Goal: Transaction & Acquisition: Book appointment/travel/reservation

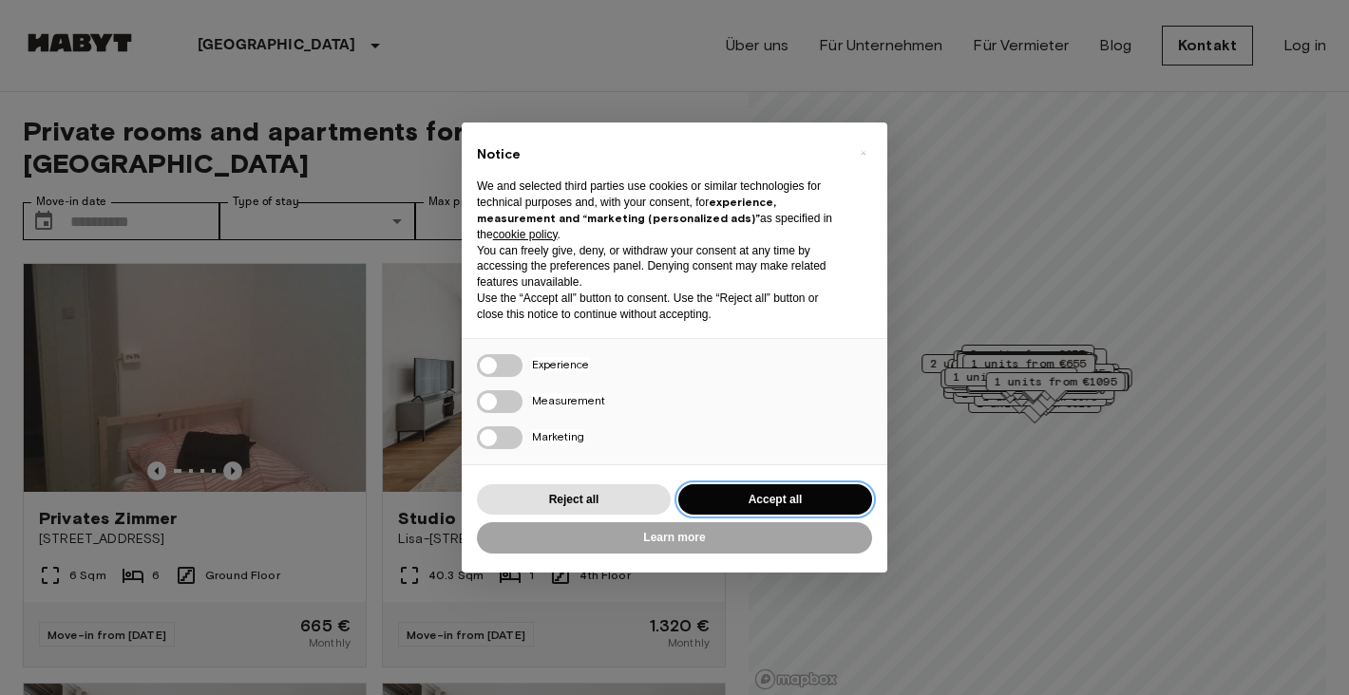
click at [751, 498] on button "Accept all" at bounding box center [775, 499] width 194 height 31
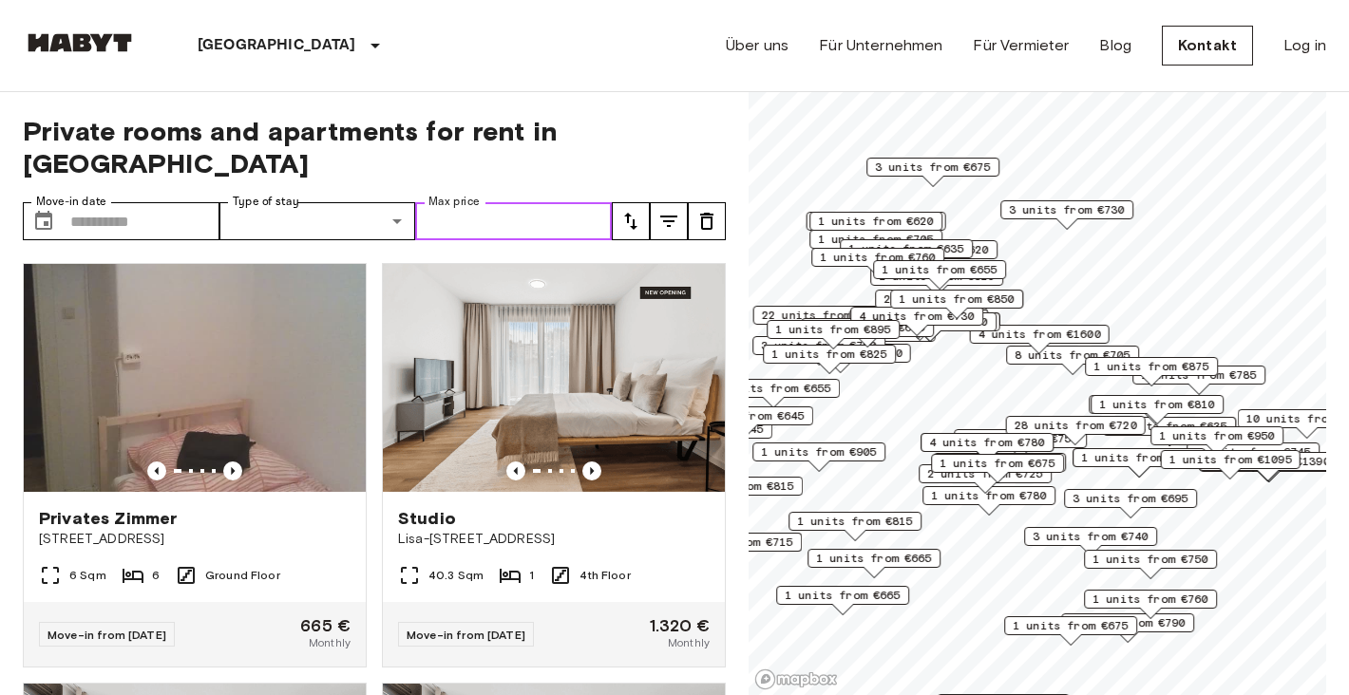
click at [470, 202] on input "Max price" at bounding box center [513, 221] width 197 height 38
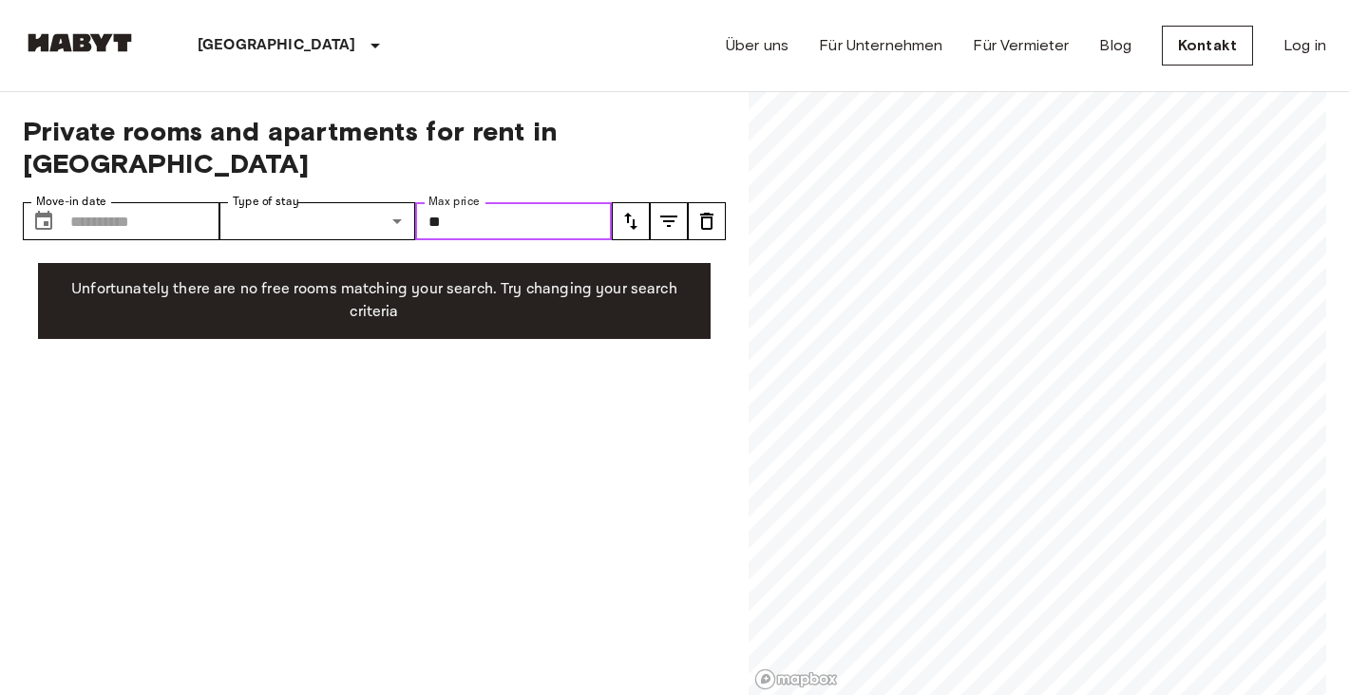
type input "*"
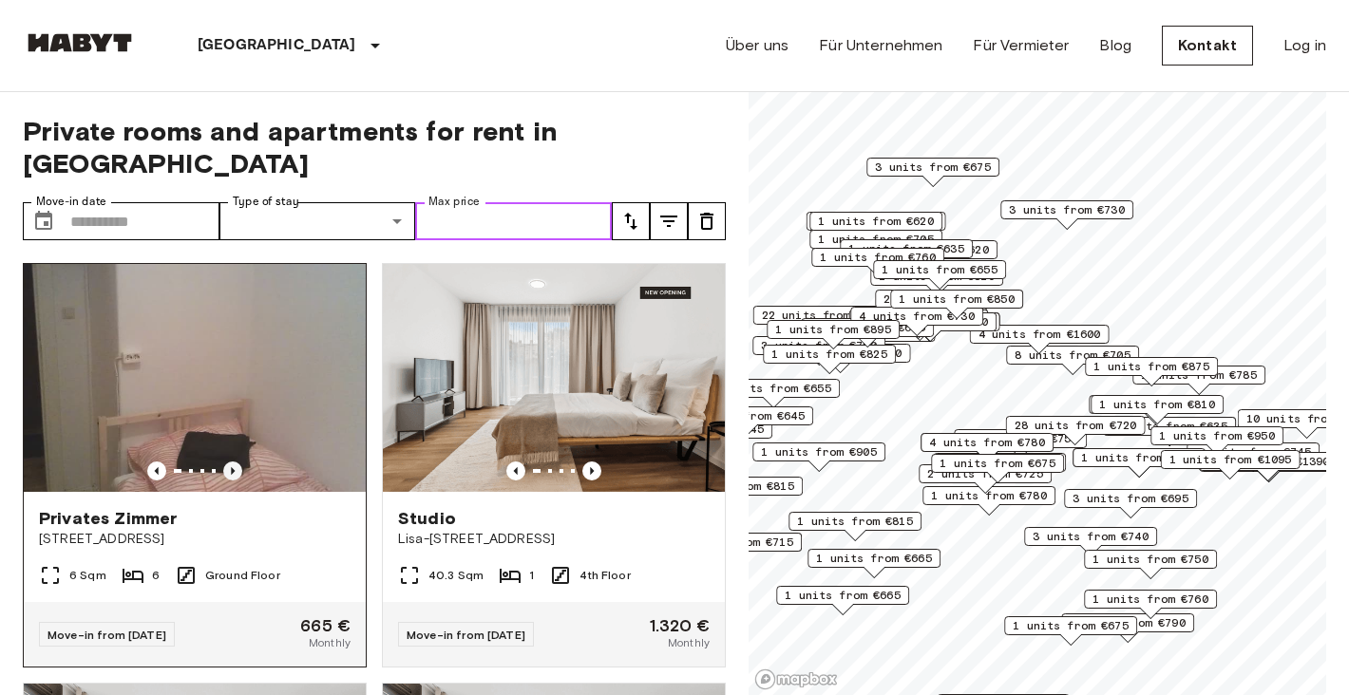
click at [233, 462] on icon "Previous image" at bounding box center [232, 471] width 19 height 19
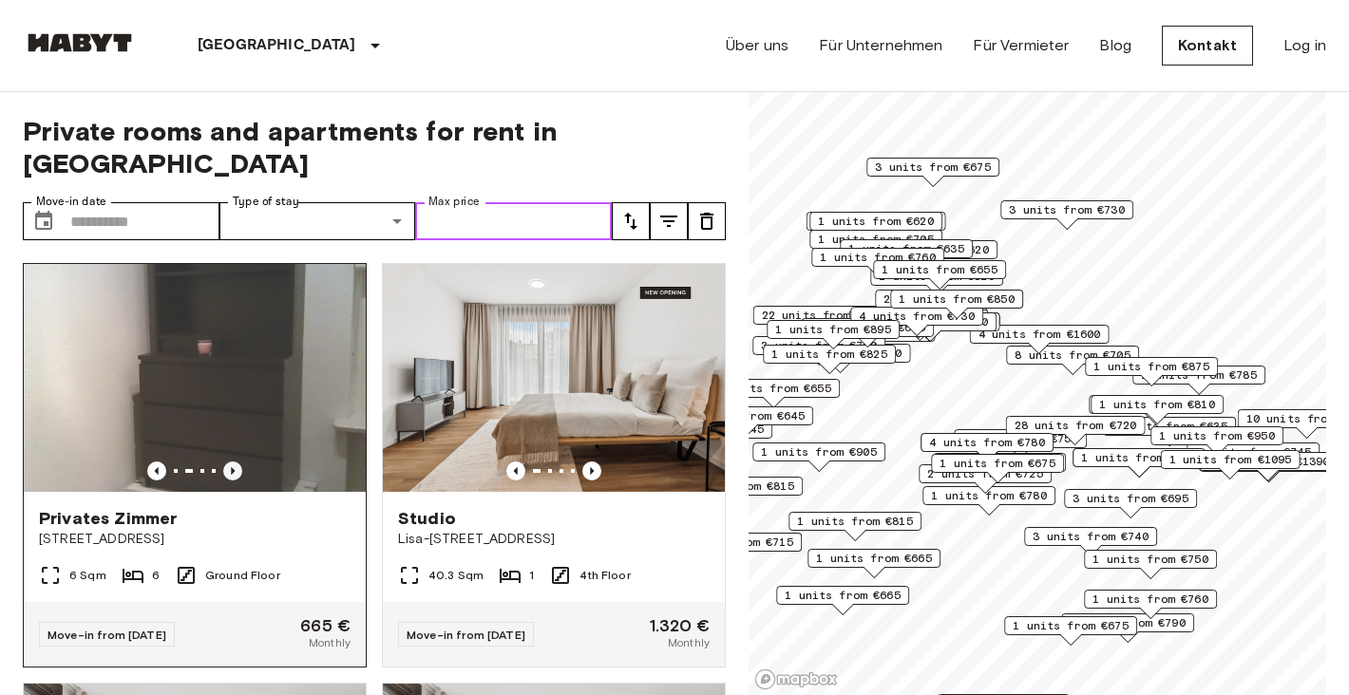
click at [234, 462] on icon "Previous image" at bounding box center [232, 471] width 19 height 19
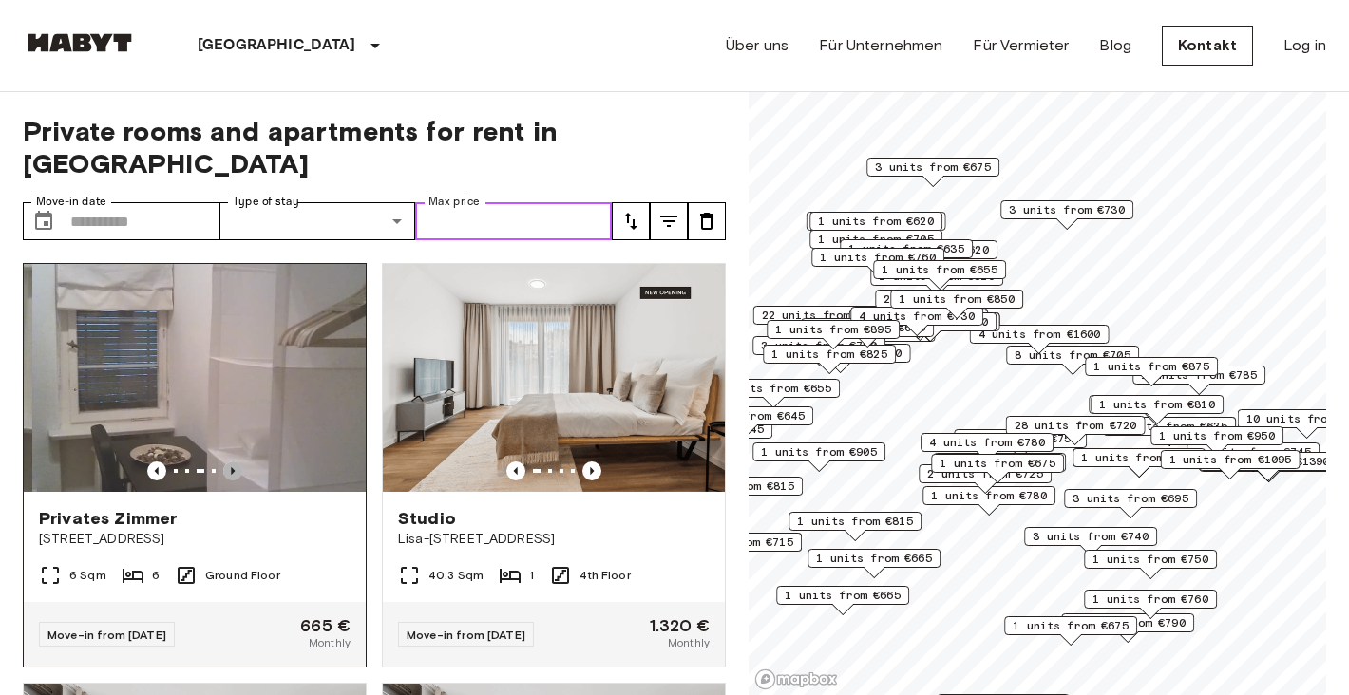
click at [234, 462] on icon "Previous image" at bounding box center [232, 471] width 19 height 19
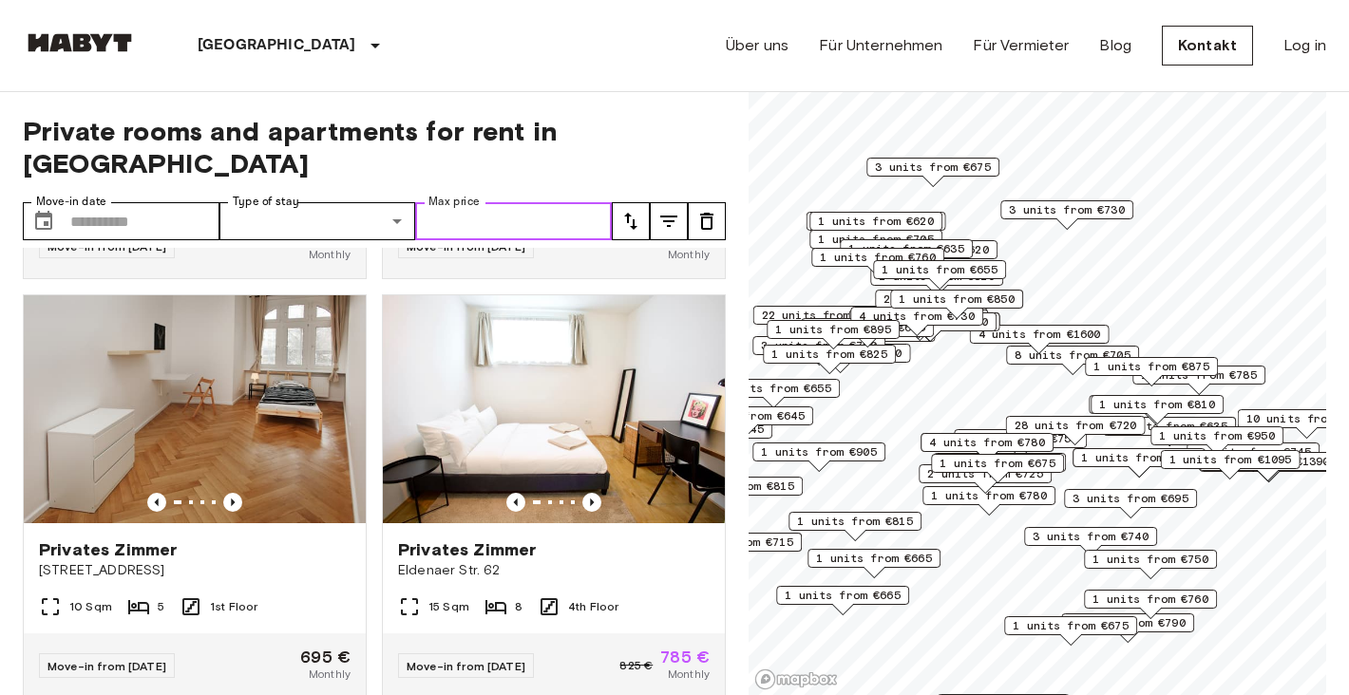
scroll to position [1235, 0]
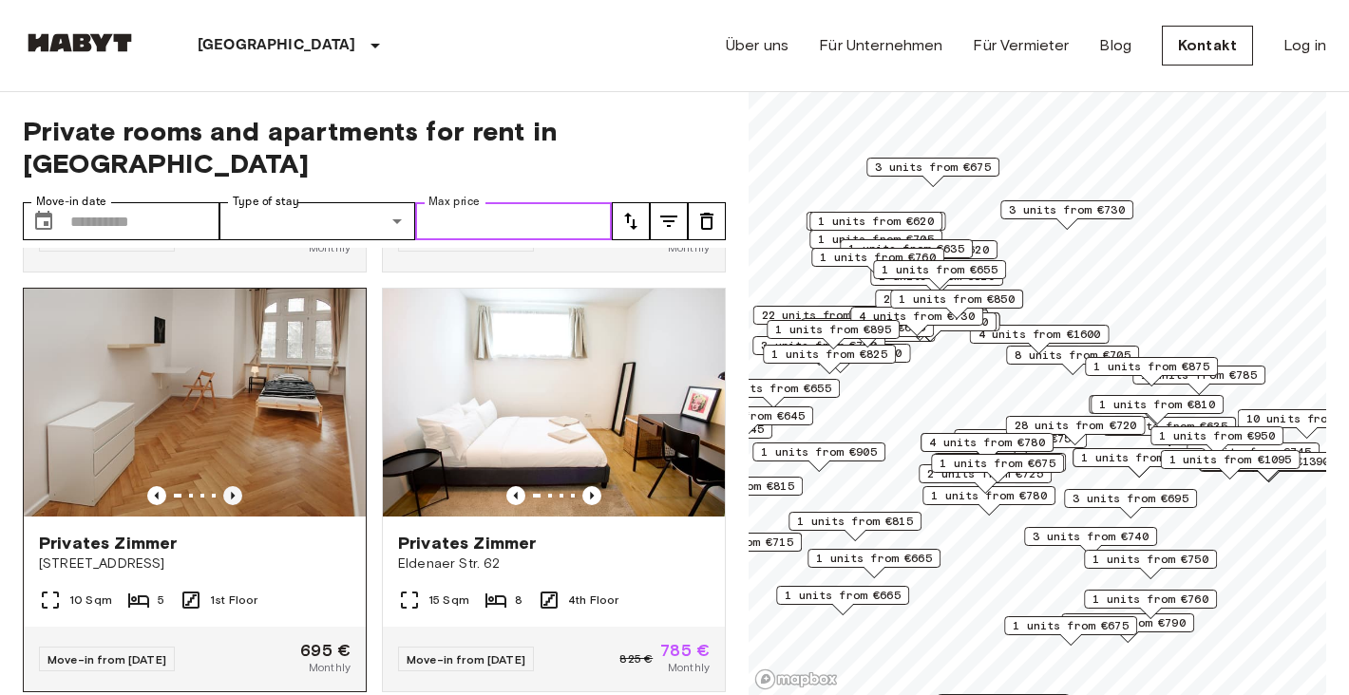
click at [236, 486] on icon "Previous image" at bounding box center [232, 495] width 19 height 19
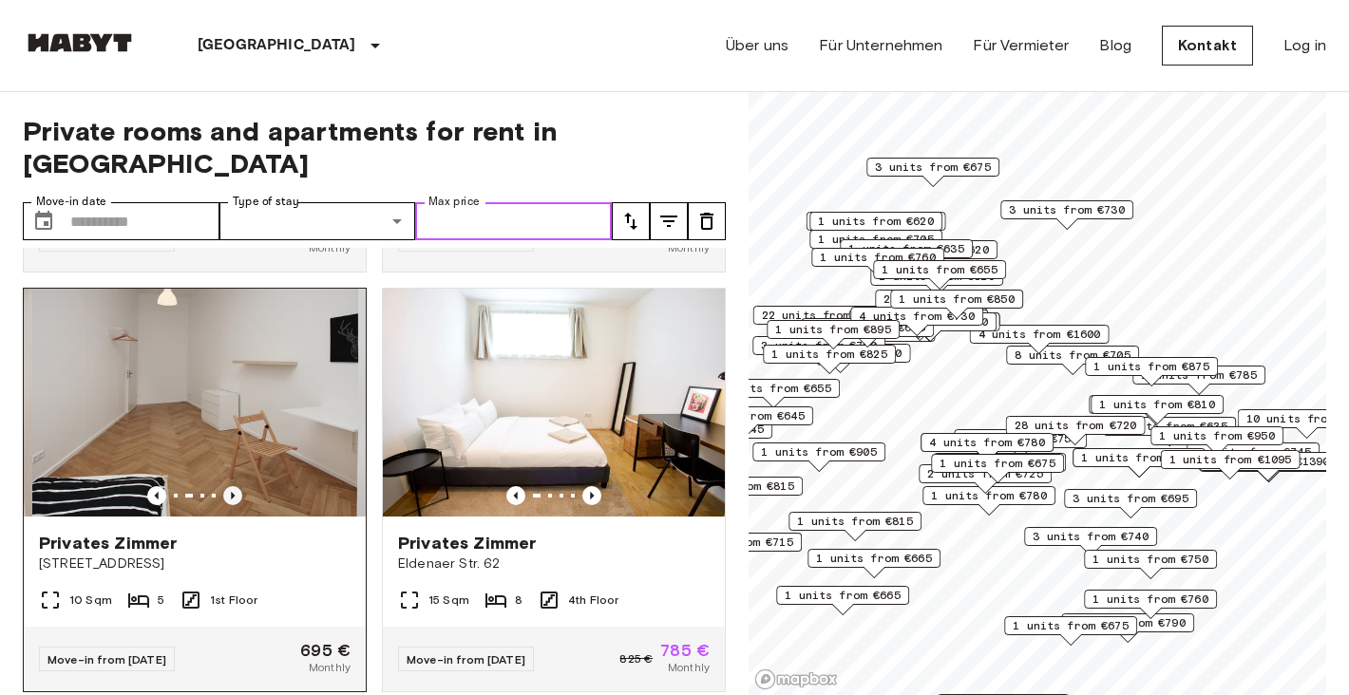
click at [235, 486] on icon "Previous image" at bounding box center [232, 495] width 19 height 19
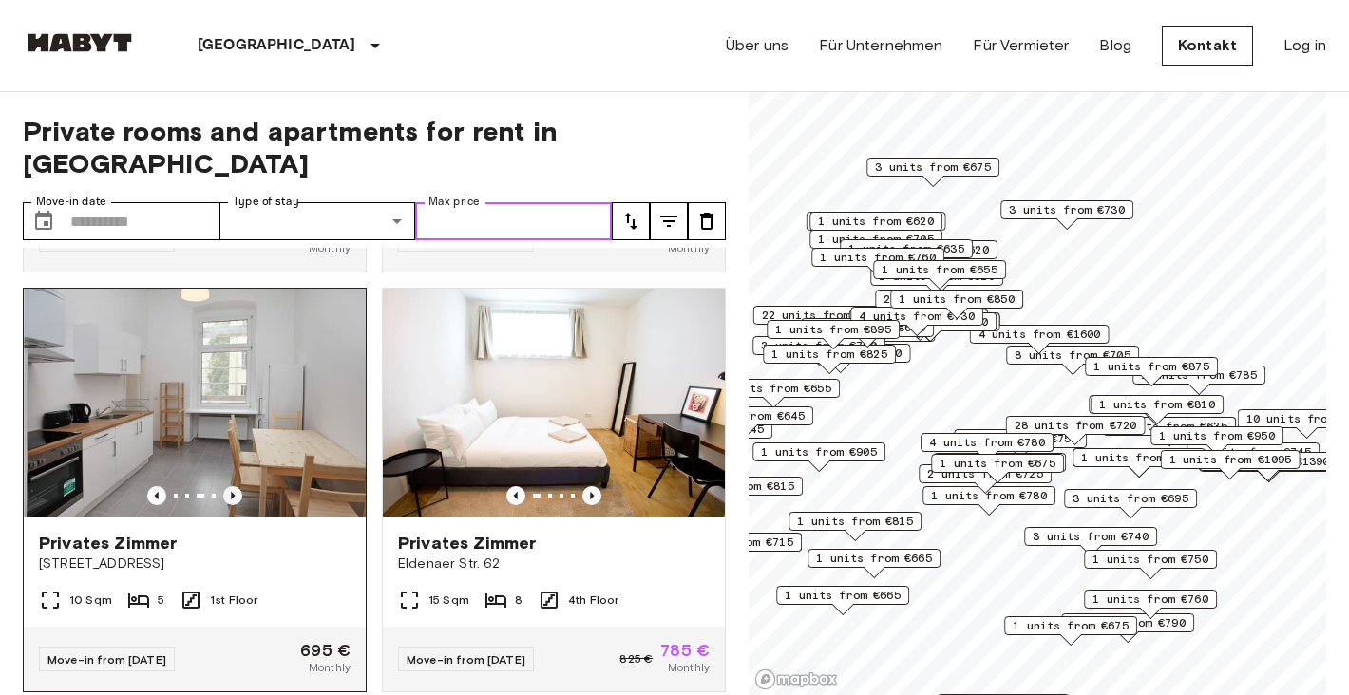
click at [236, 486] on icon "Previous image" at bounding box center [232, 495] width 19 height 19
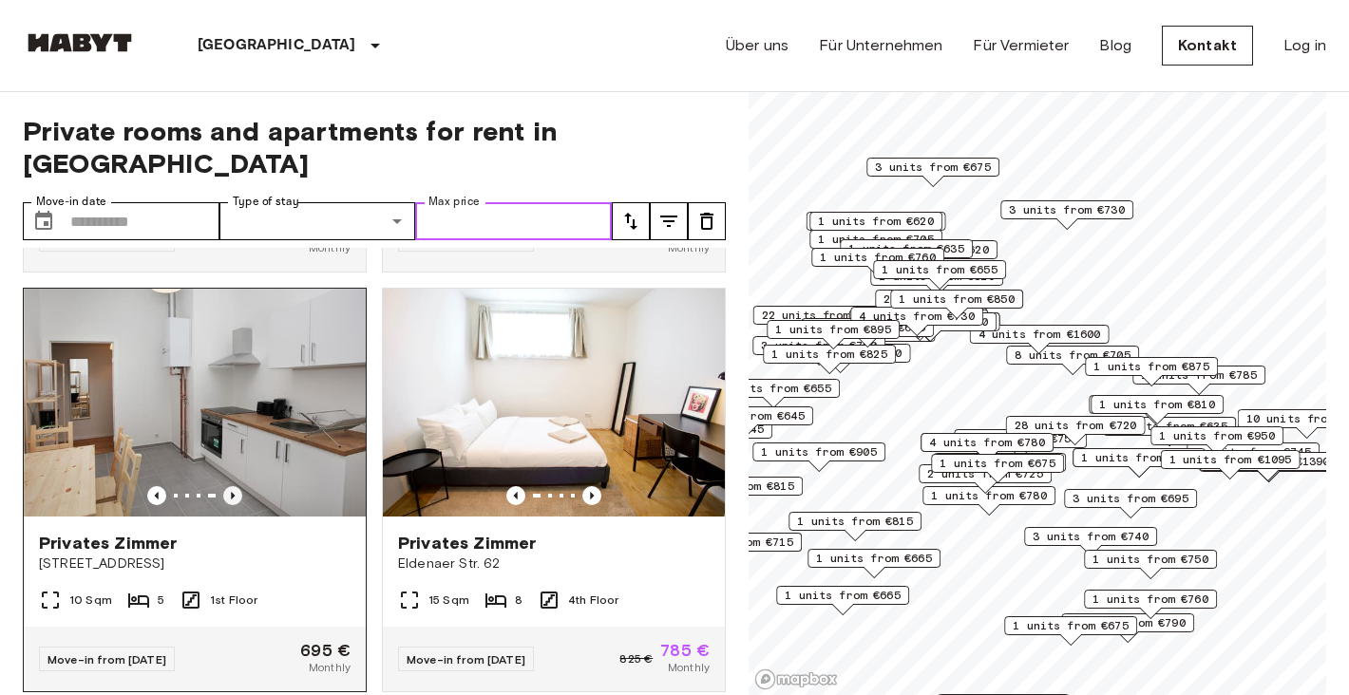
click at [236, 486] on icon "Previous image" at bounding box center [232, 495] width 19 height 19
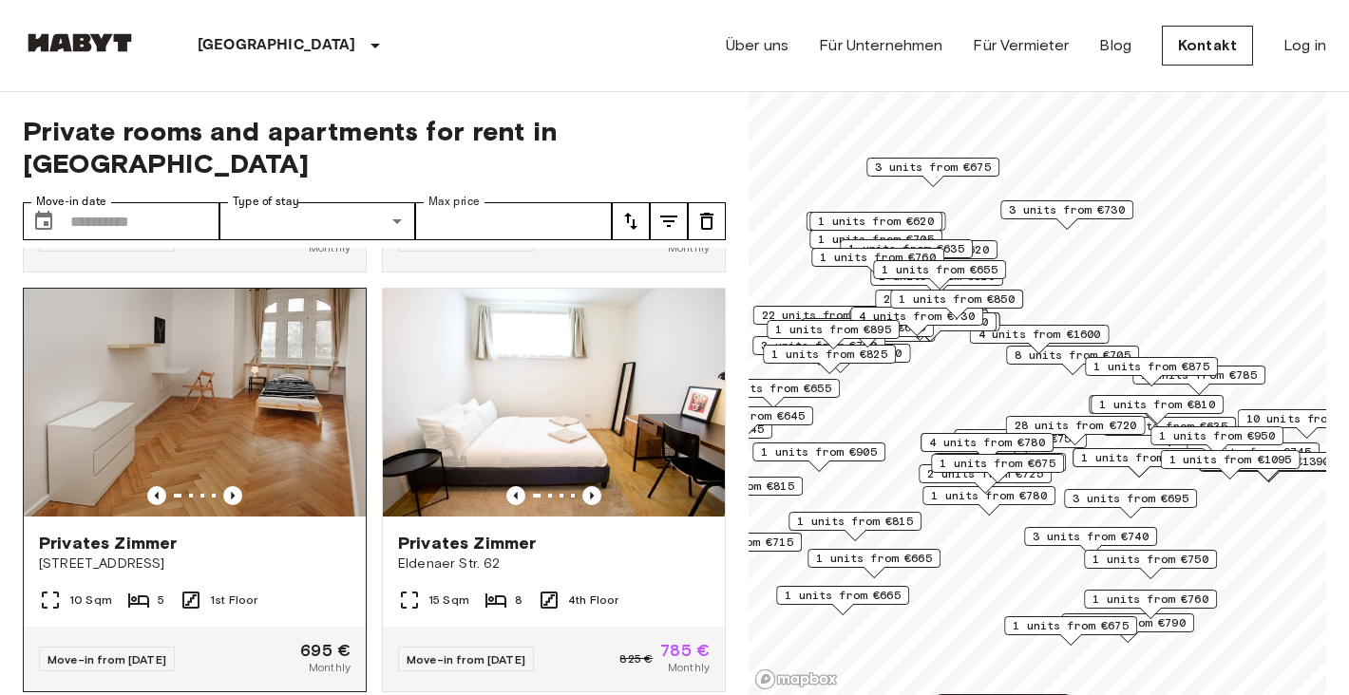
click at [321, 532] on div "Privates Zimmer" at bounding box center [195, 543] width 312 height 23
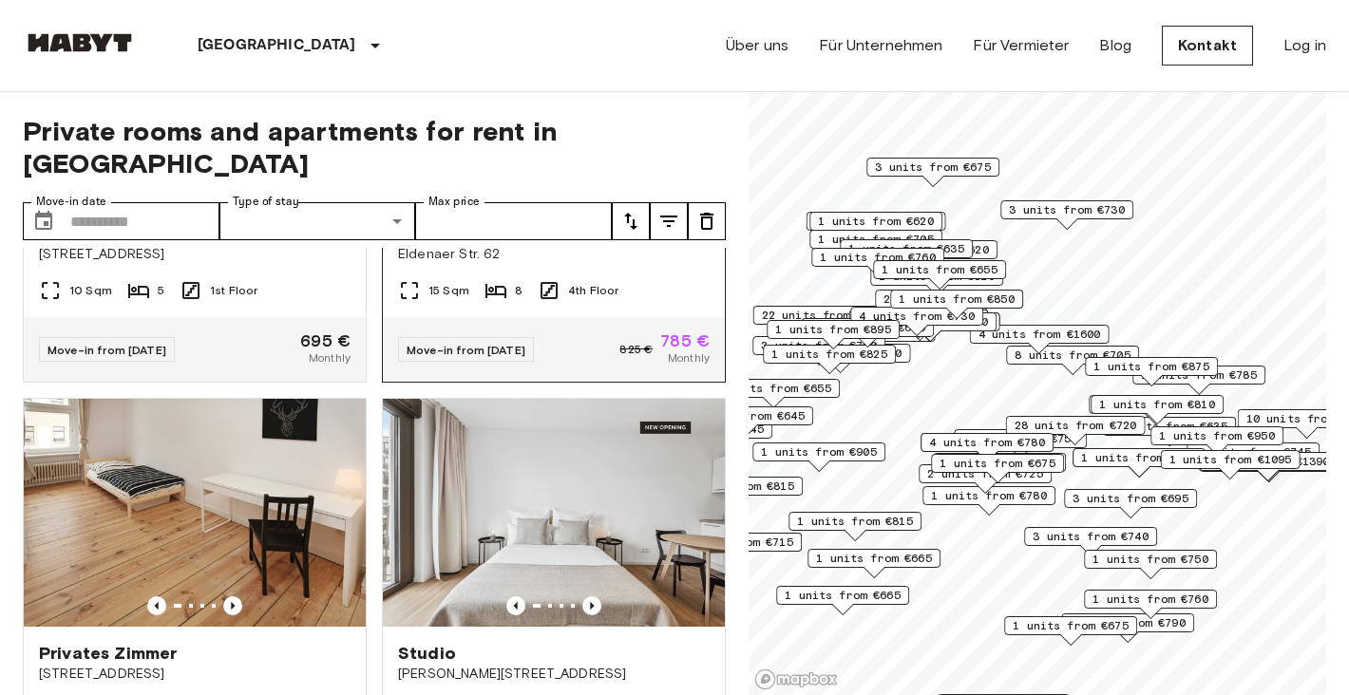
scroll to position [1601, 0]
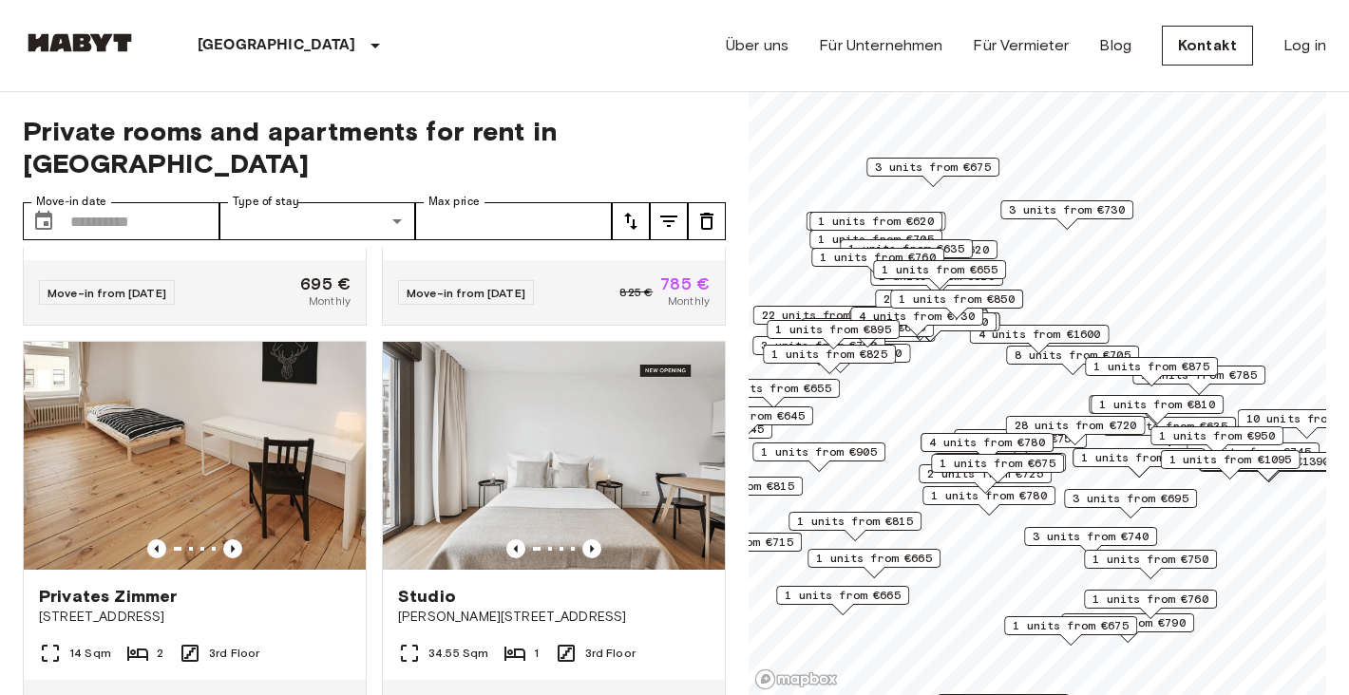
click at [917, 222] on span "1 units from €620" at bounding box center [876, 221] width 116 height 17
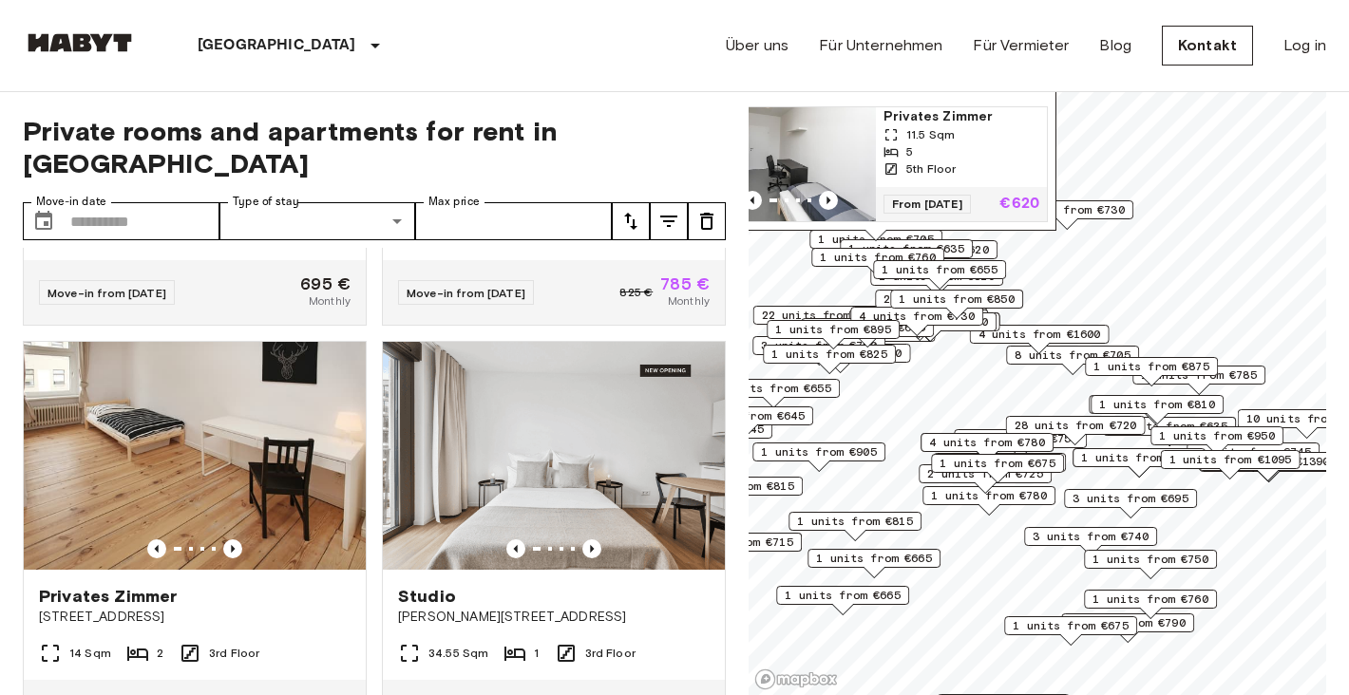
click at [900, 254] on span "1 units from €760" at bounding box center [878, 257] width 116 height 17
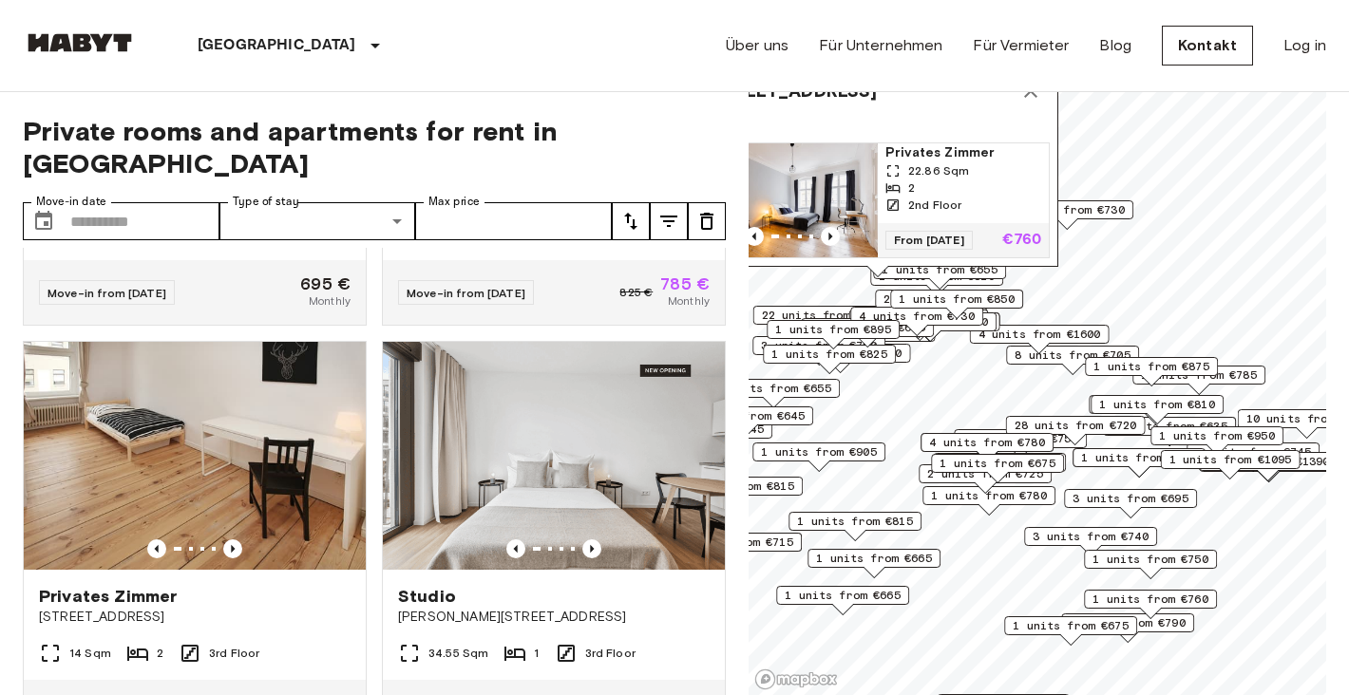
click at [950, 160] on span "Privates Zimmer" at bounding box center [963, 152] width 156 height 19
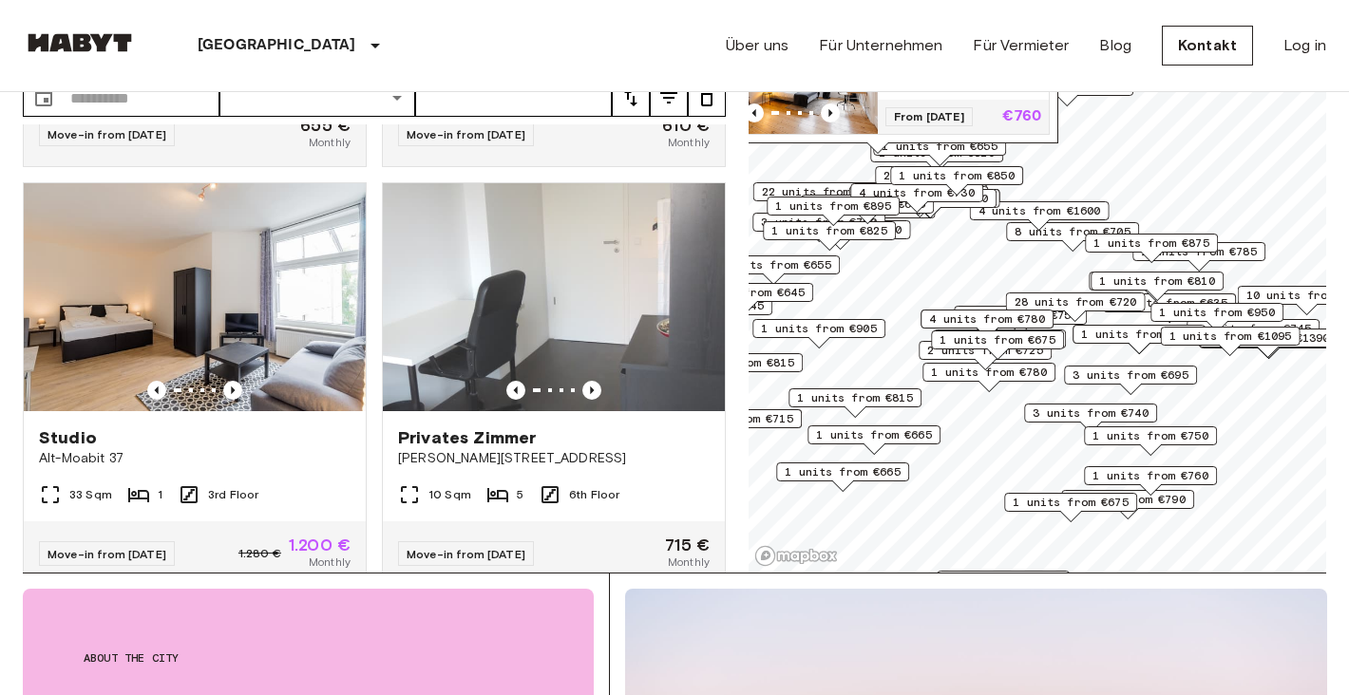
scroll to position [2904, 0]
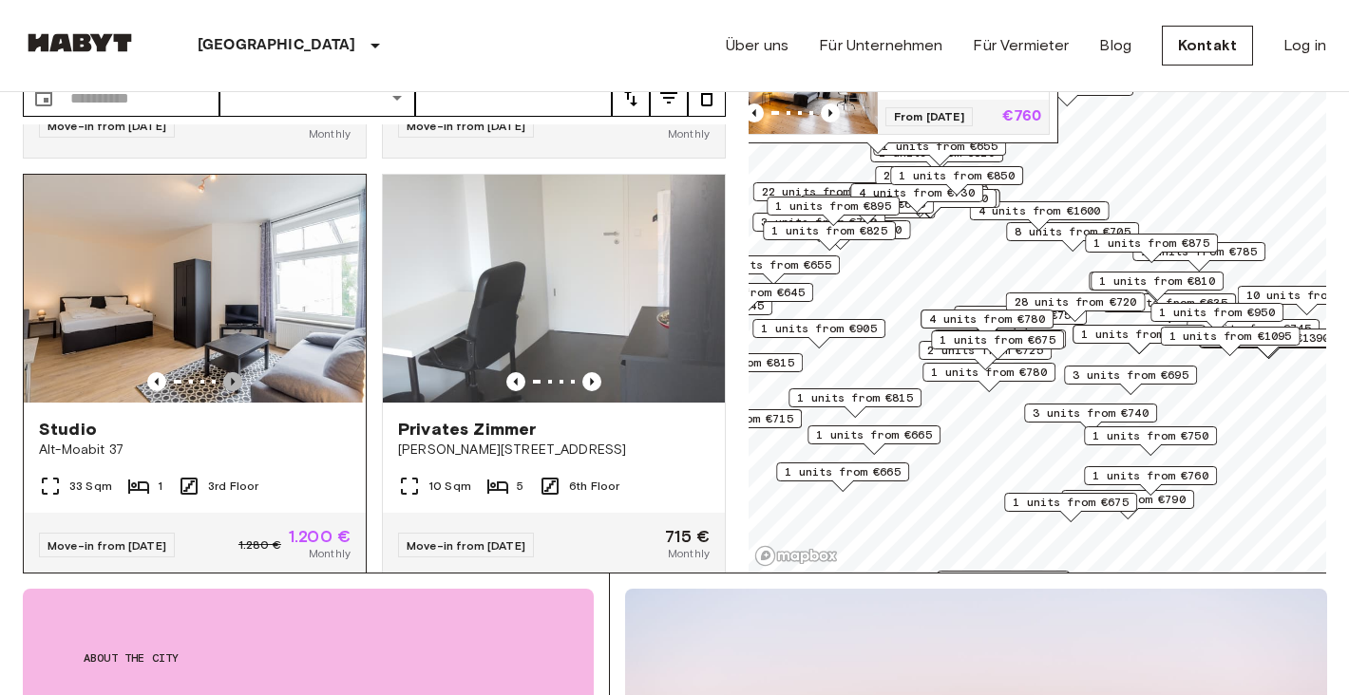
click at [234, 372] on icon "Previous image" at bounding box center [232, 381] width 19 height 19
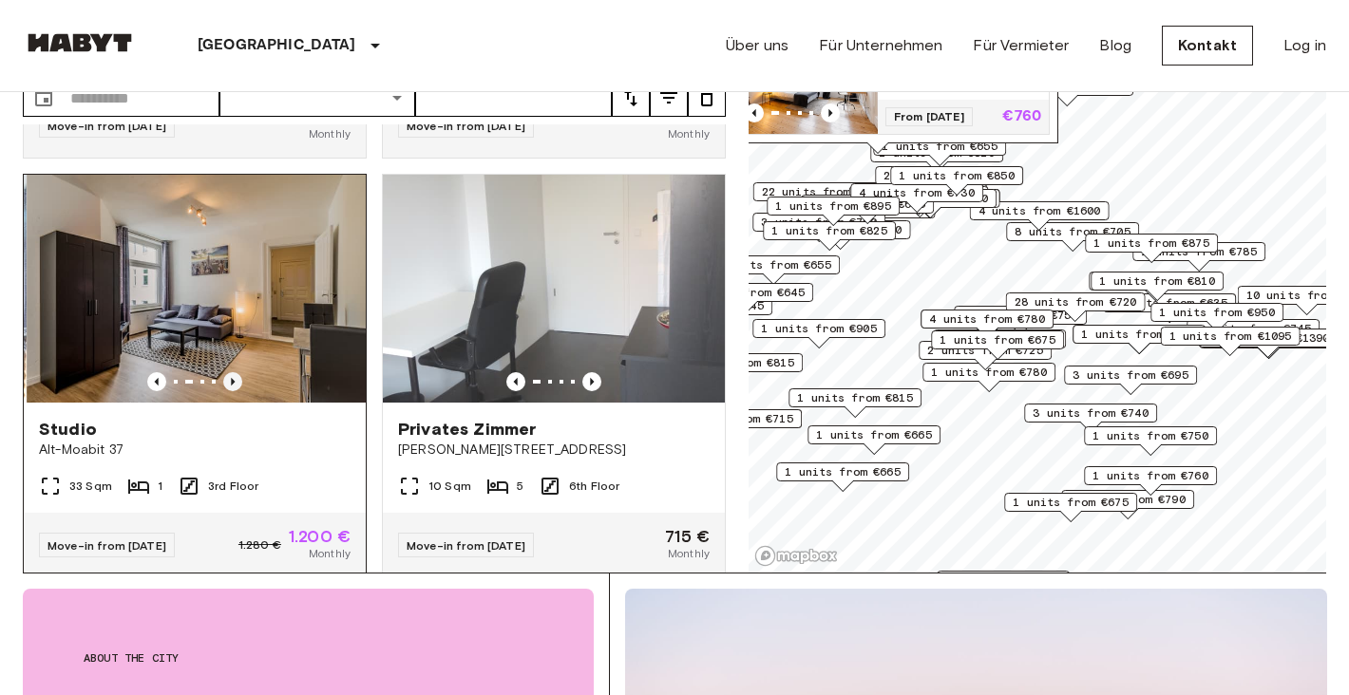
click at [234, 372] on icon "Previous image" at bounding box center [232, 381] width 19 height 19
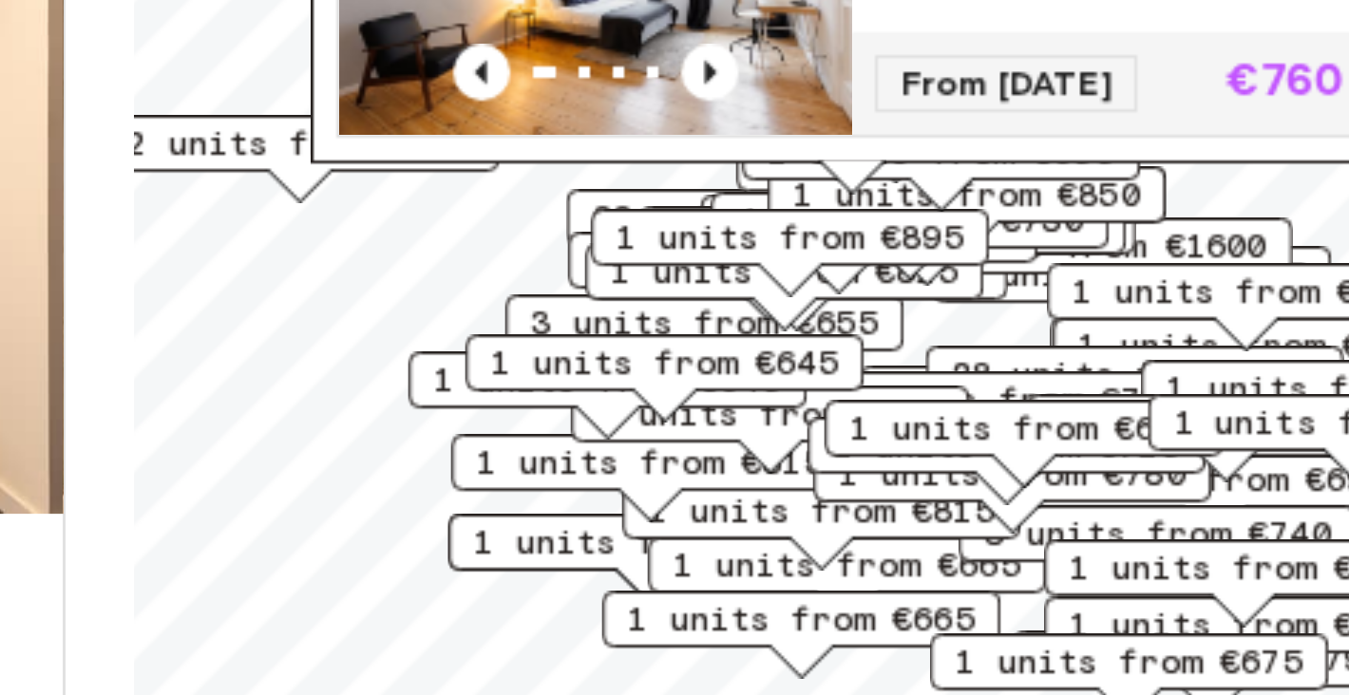
scroll to position [57, 0]
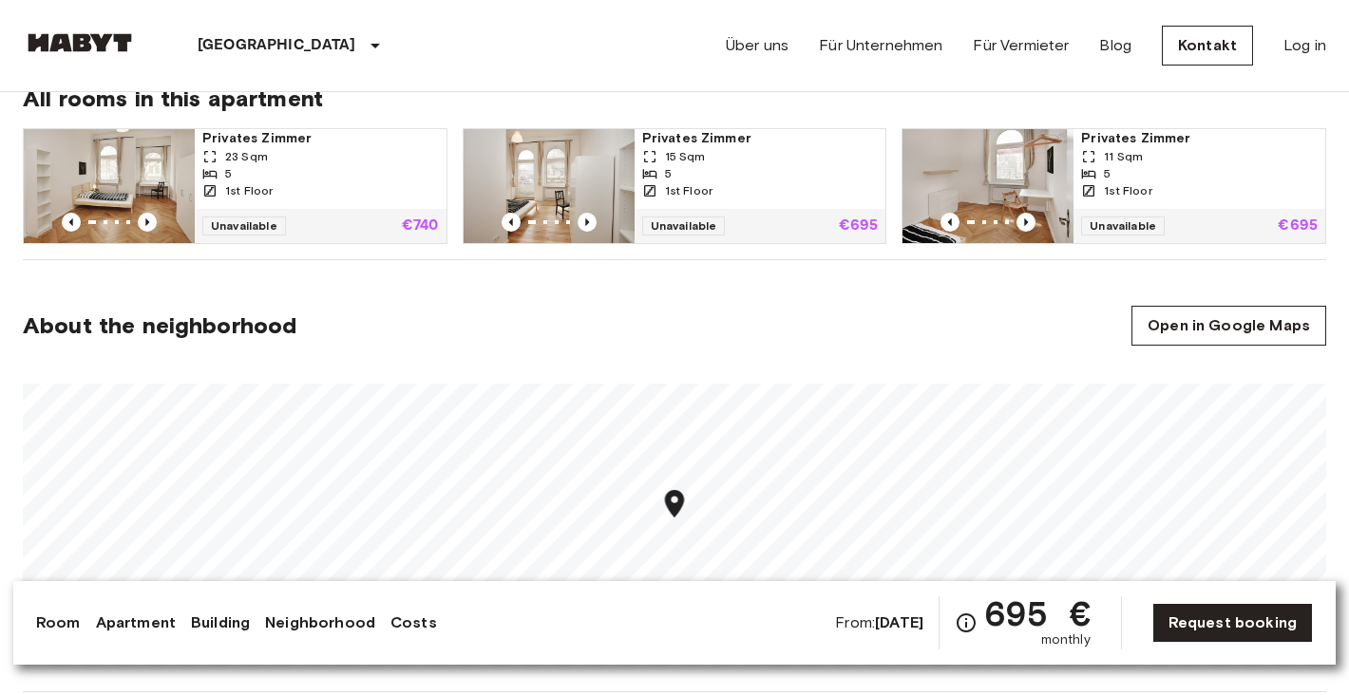
scroll to position [994, 0]
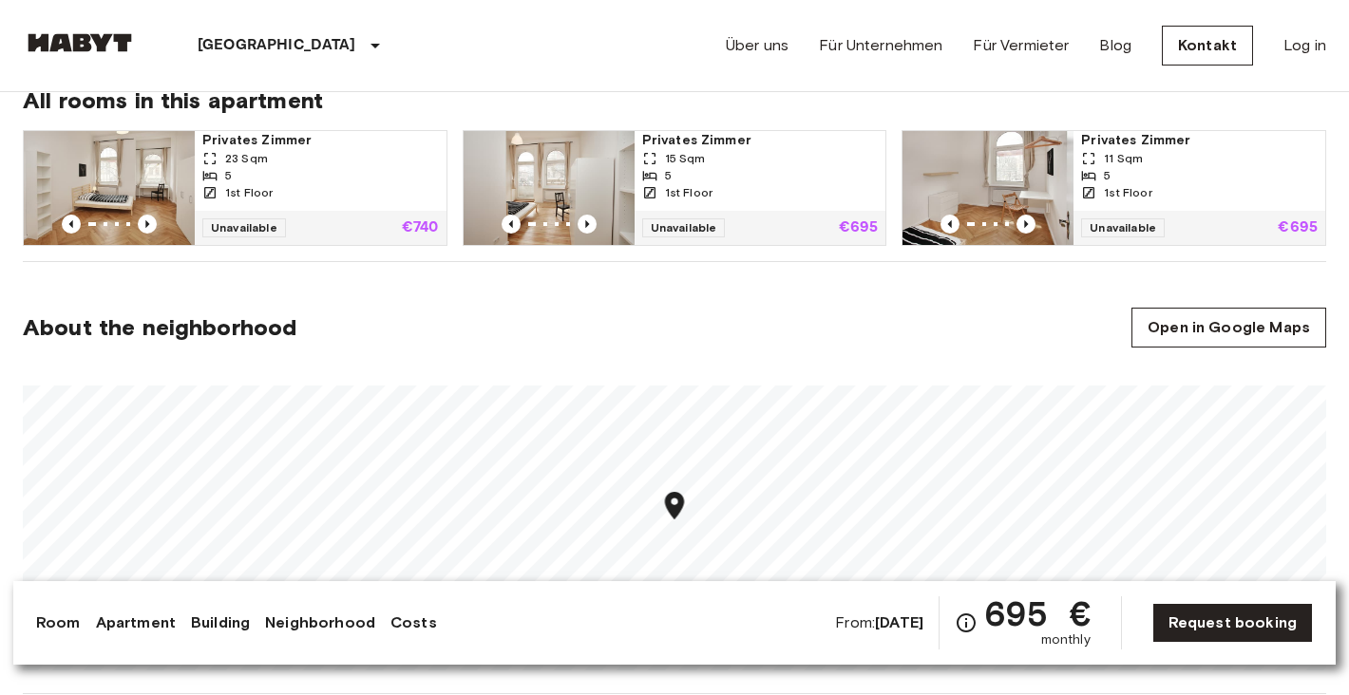
click at [808, 192] on div "1st Floor" at bounding box center [760, 192] width 236 height 17
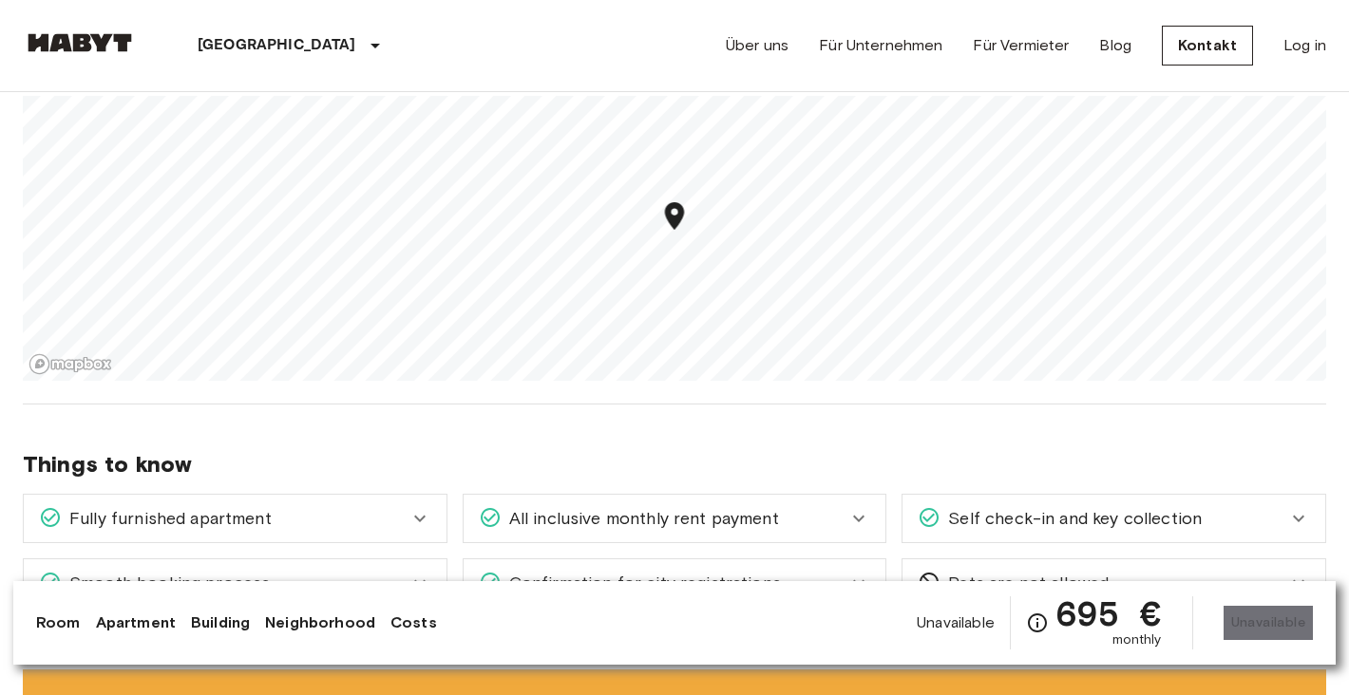
scroll to position [1281, 0]
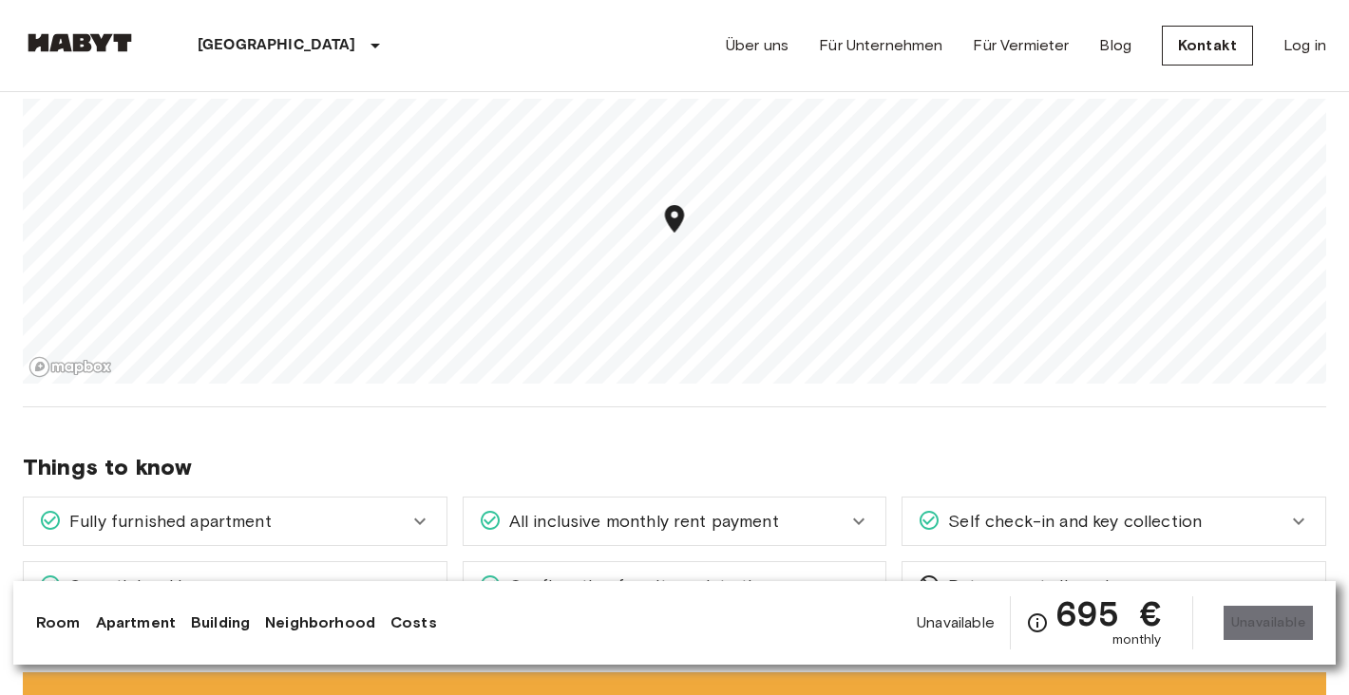
click at [680, 217] on icon "Map marker" at bounding box center [674, 219] width 19 height 28
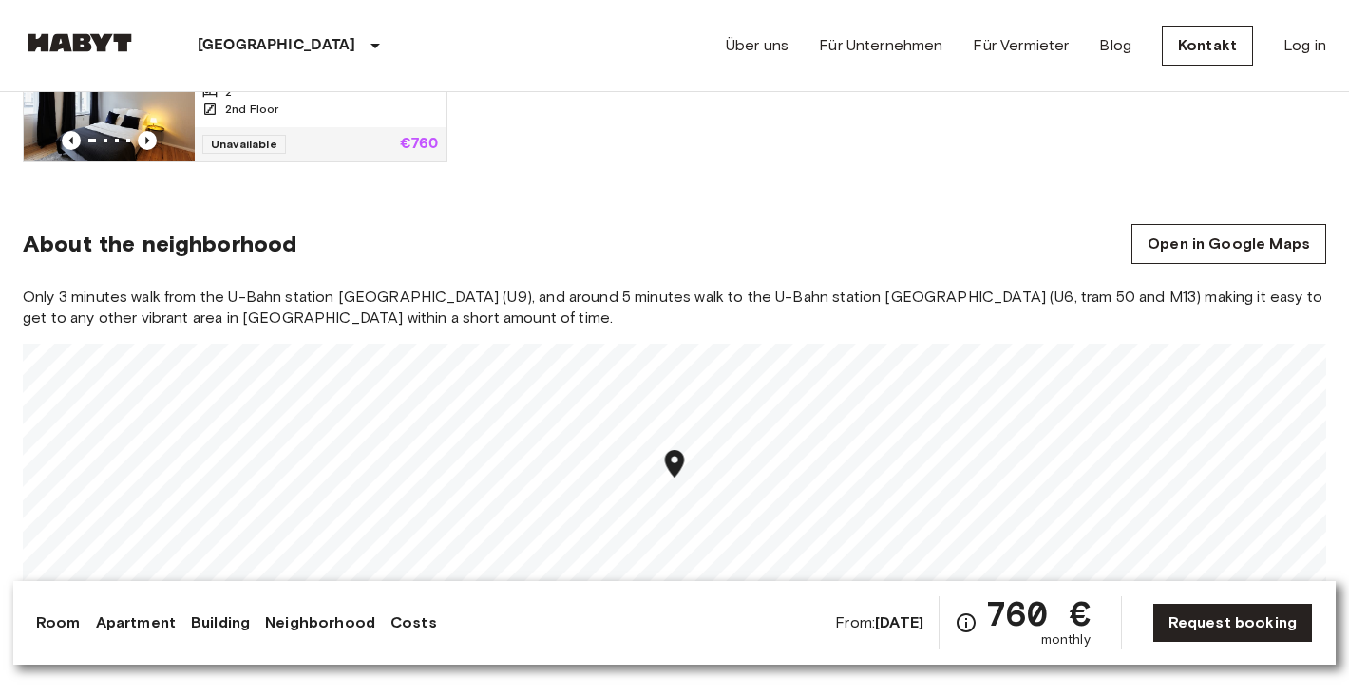
scroll to position [1465, 0]
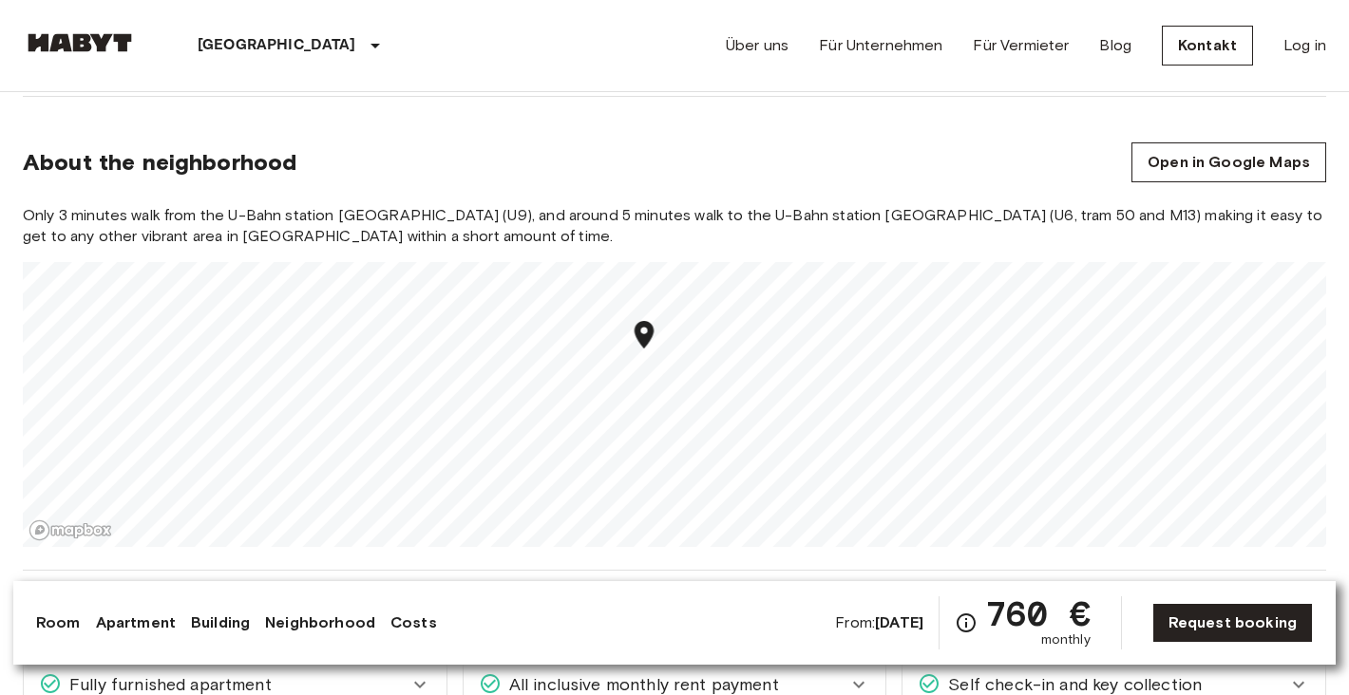
click at [318, 618] on link "Neighborhood" at bounding box center [320, 623] width 110 height 23
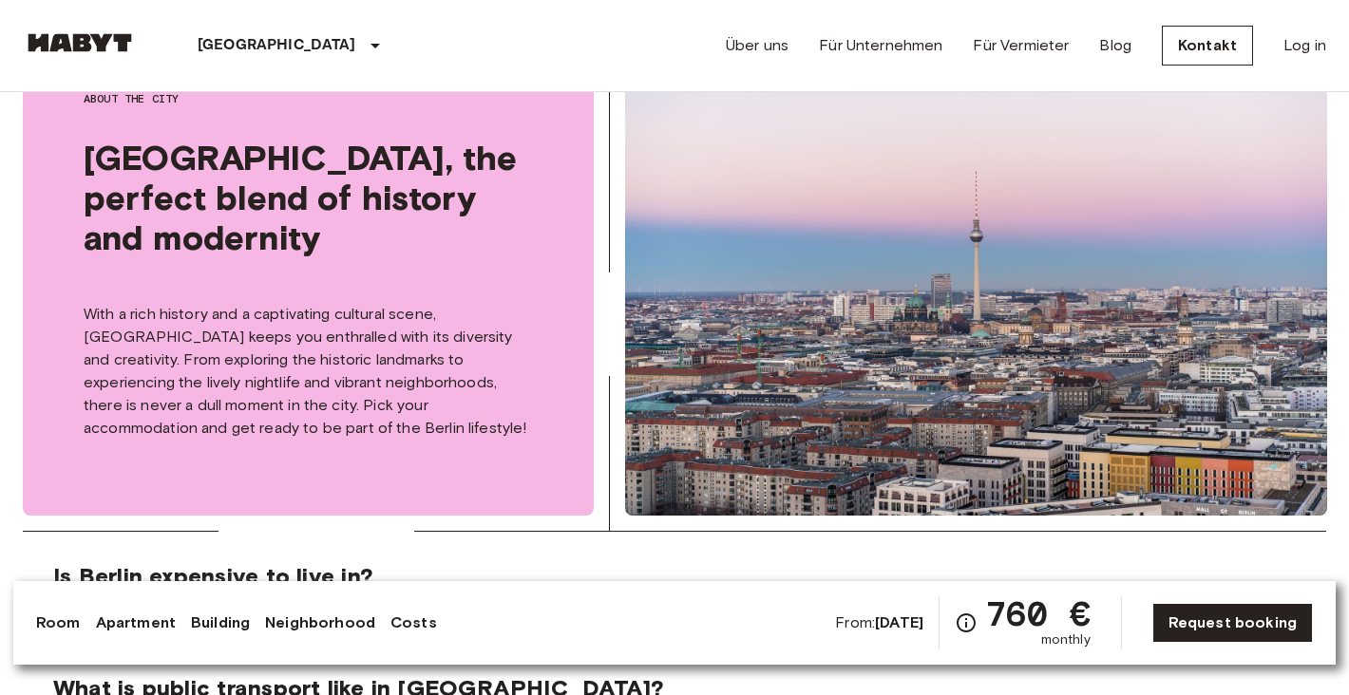
click at [338, 623] on link "Neighborhood" at bounding box center [320, 623] width 110 height 23
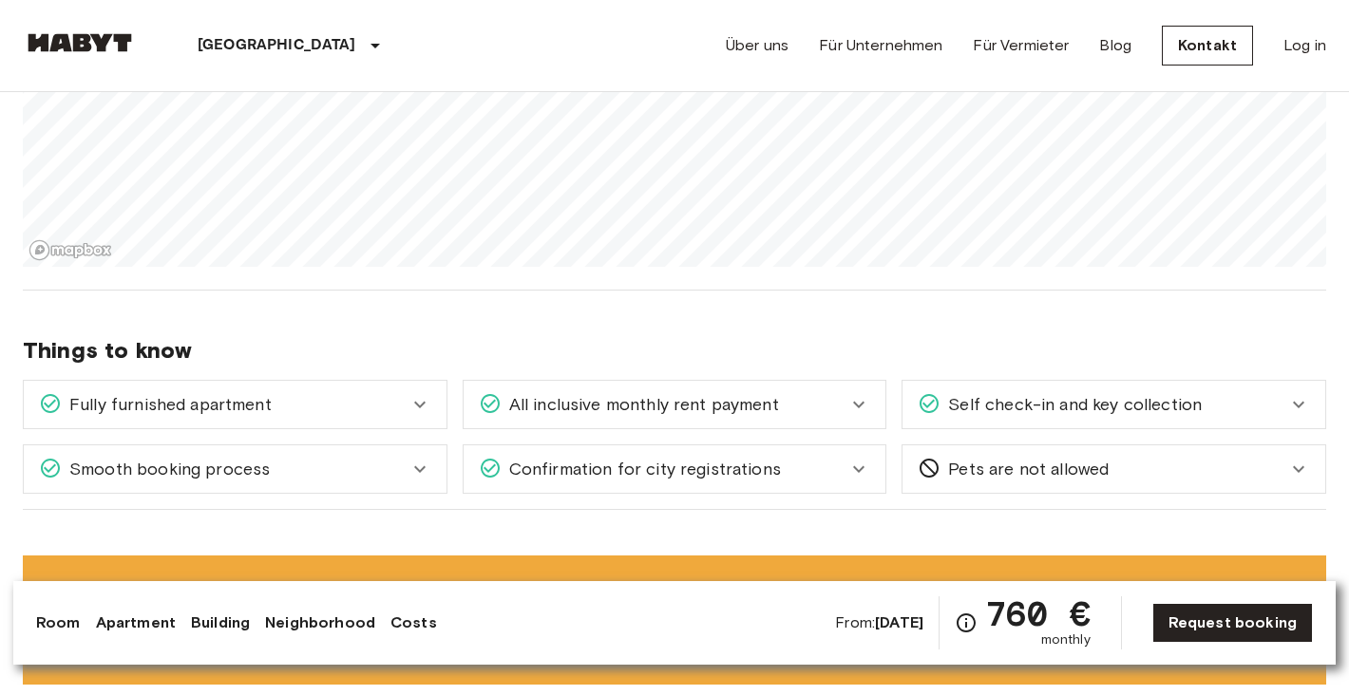
scroll to position [1746, 0]
click at [387, 407] on div "Fully furnished apartment" at bounding box center [223, 403] width 369 height 25
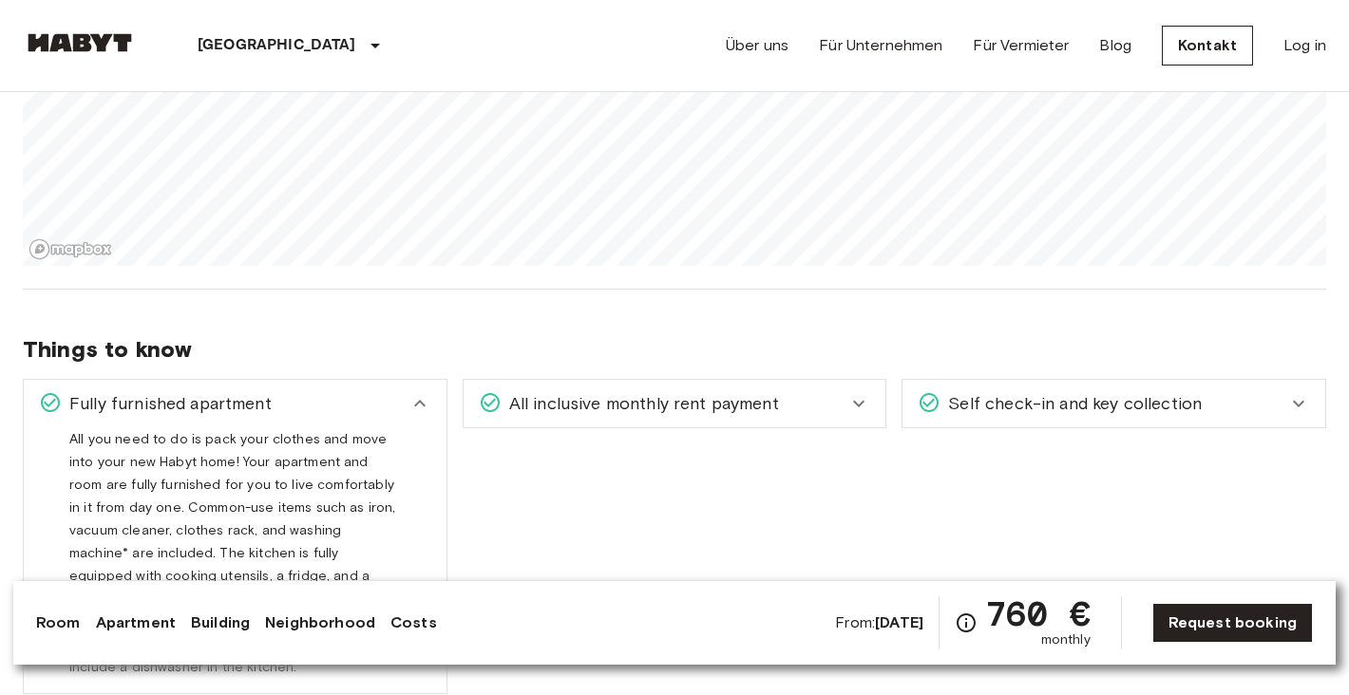
click at [387, 407] on div "Fully furnished apartment" at bounding box center [223, 403] width 369 height 25
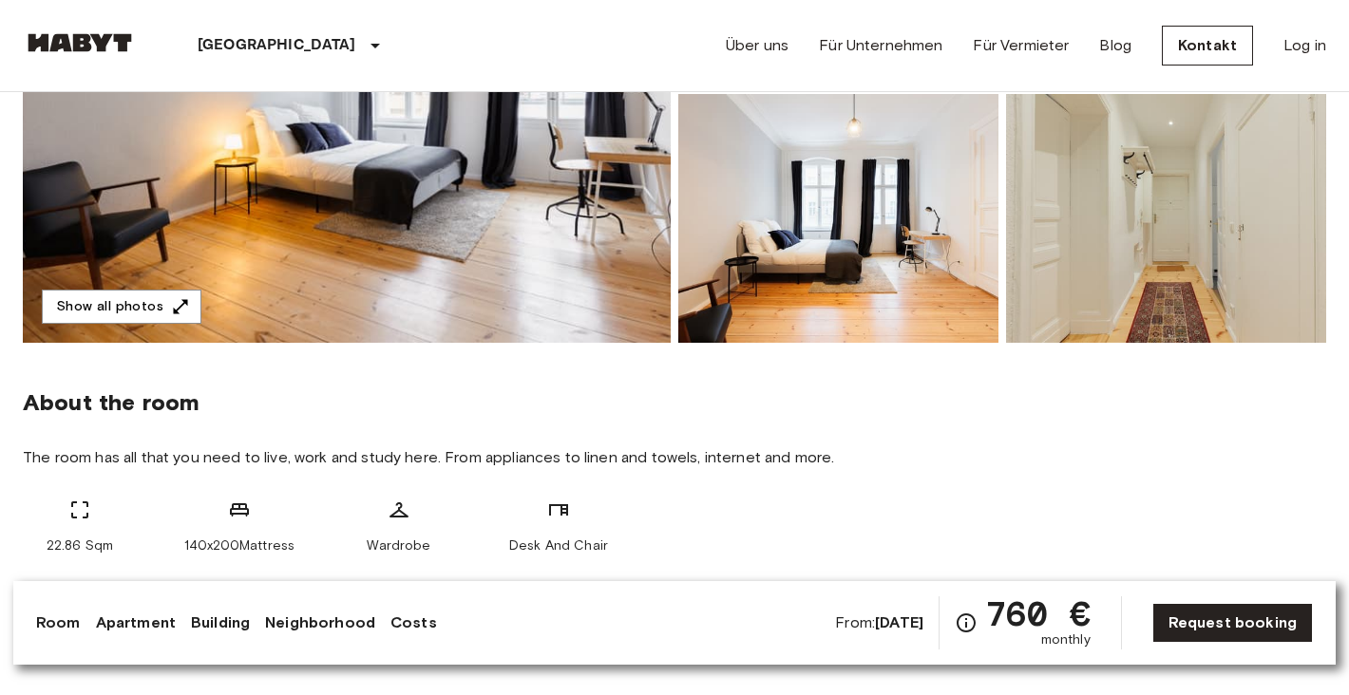
scroll to position [411, 0]
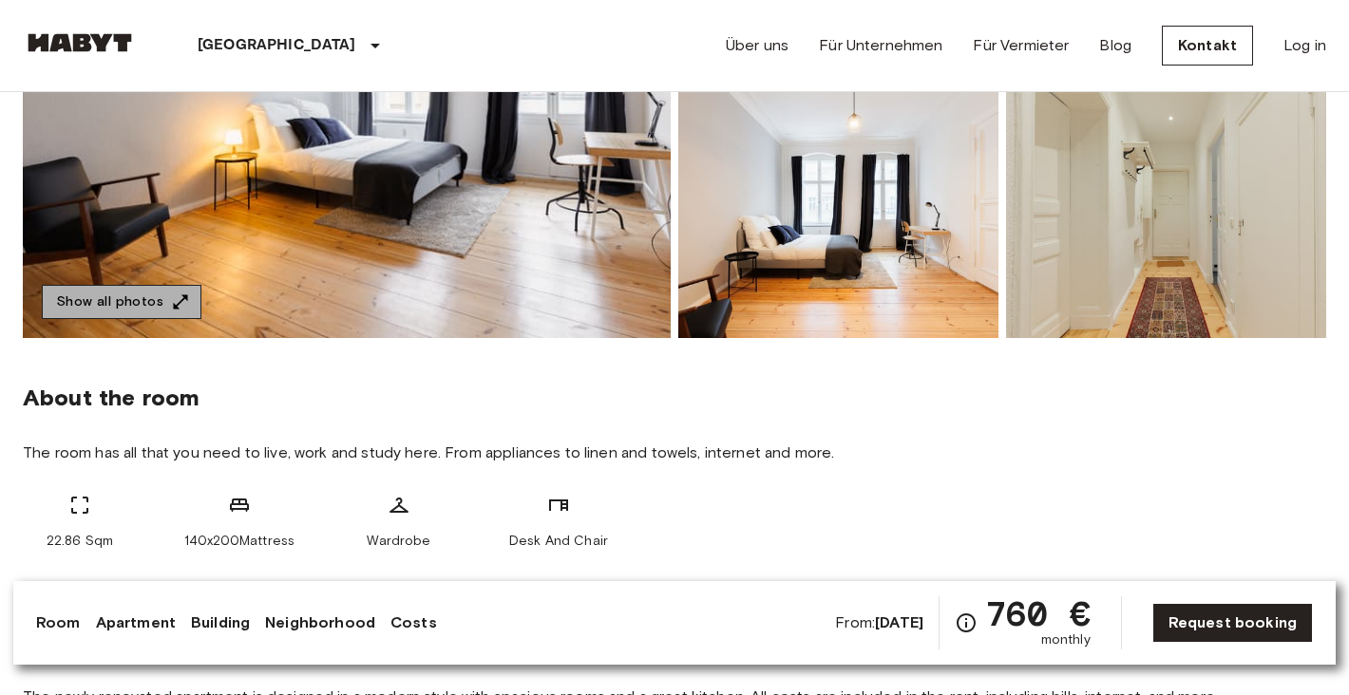
click at [137, 308] on button "Show all photos" at bounding box center [122, 302] width 160 height 35
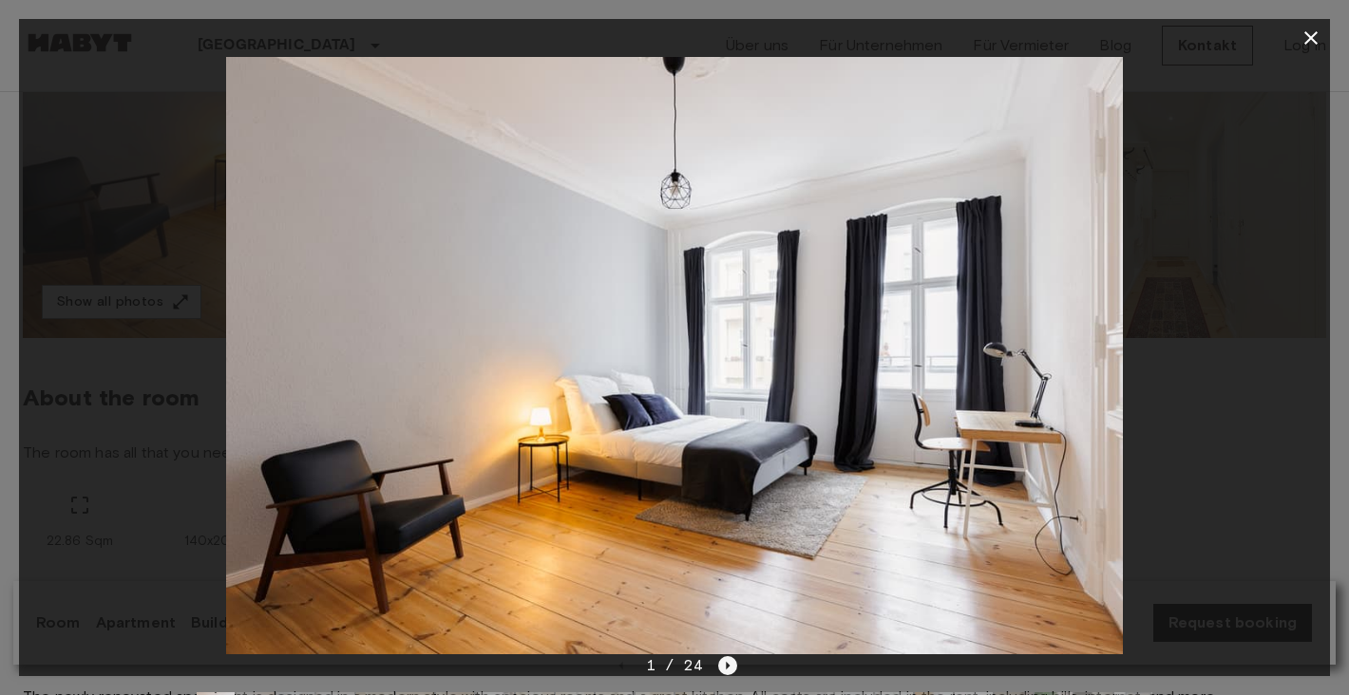
click at [728, 664] on icon "Next image" at bounding box center [727, 665] width 19 height 19
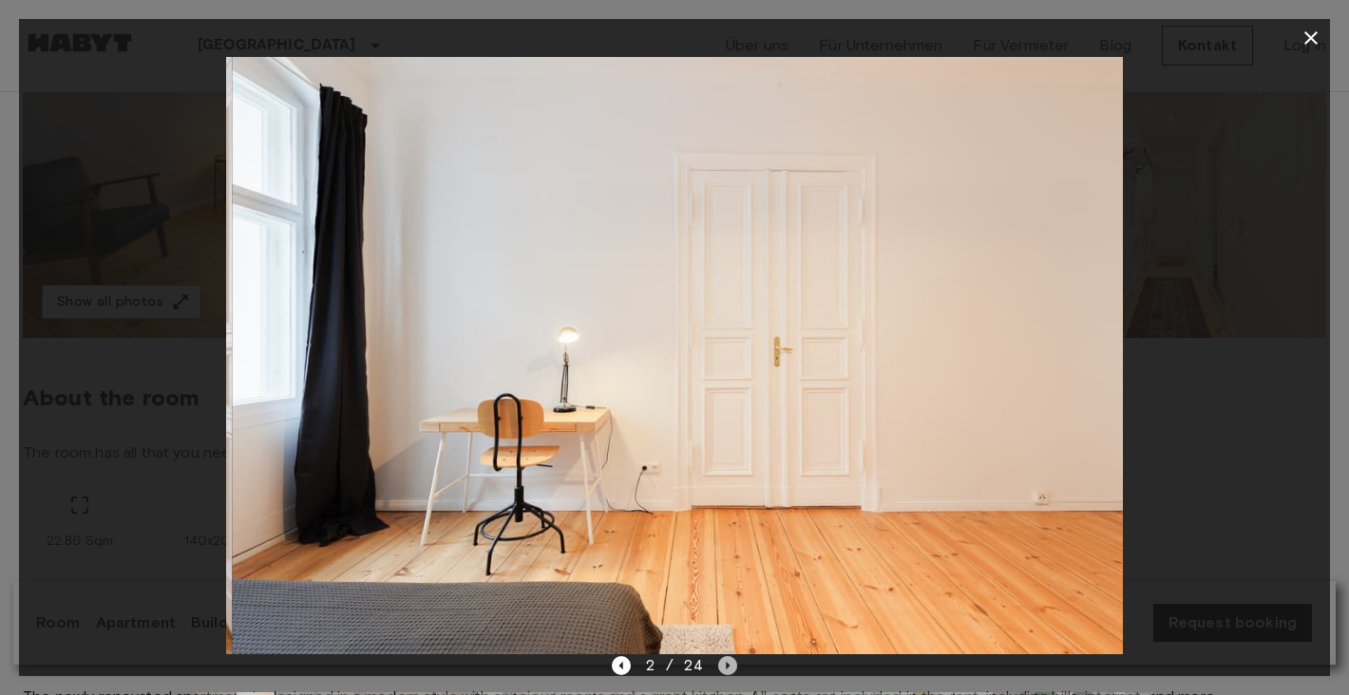
click at [728, 660] on icon "Next image" at bounding box center [727, 665] width 19 height 19
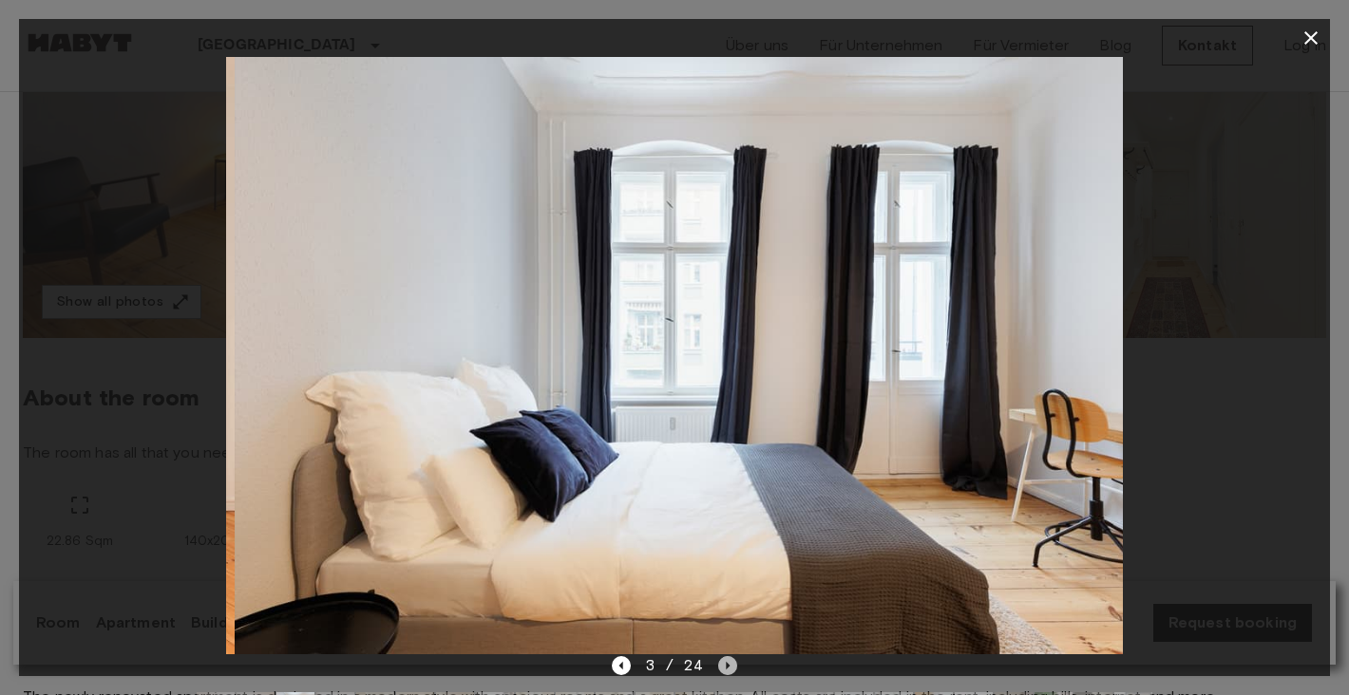
click at [728, 660] on icon "Next image" at bounding box center [727, 665] width 19 height 19
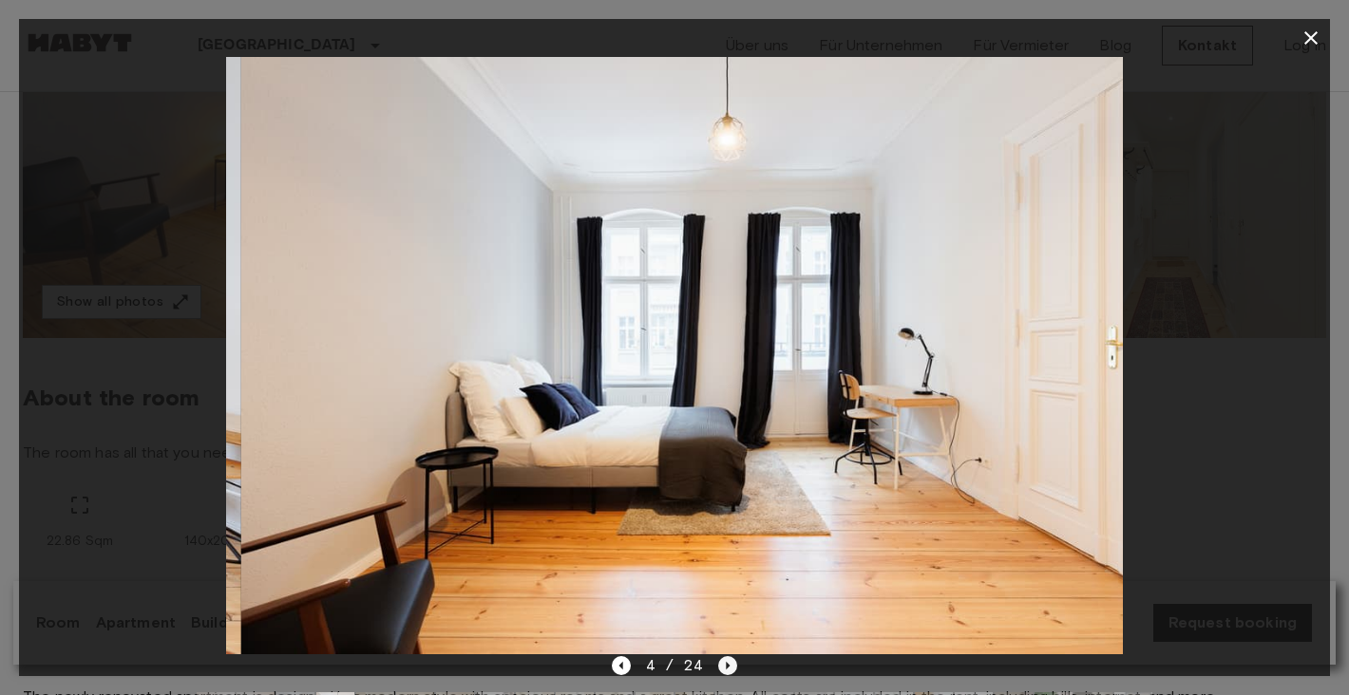
click at [728, 660] on icon "Next image" at bounding box center [727, 665] width 19 height 19
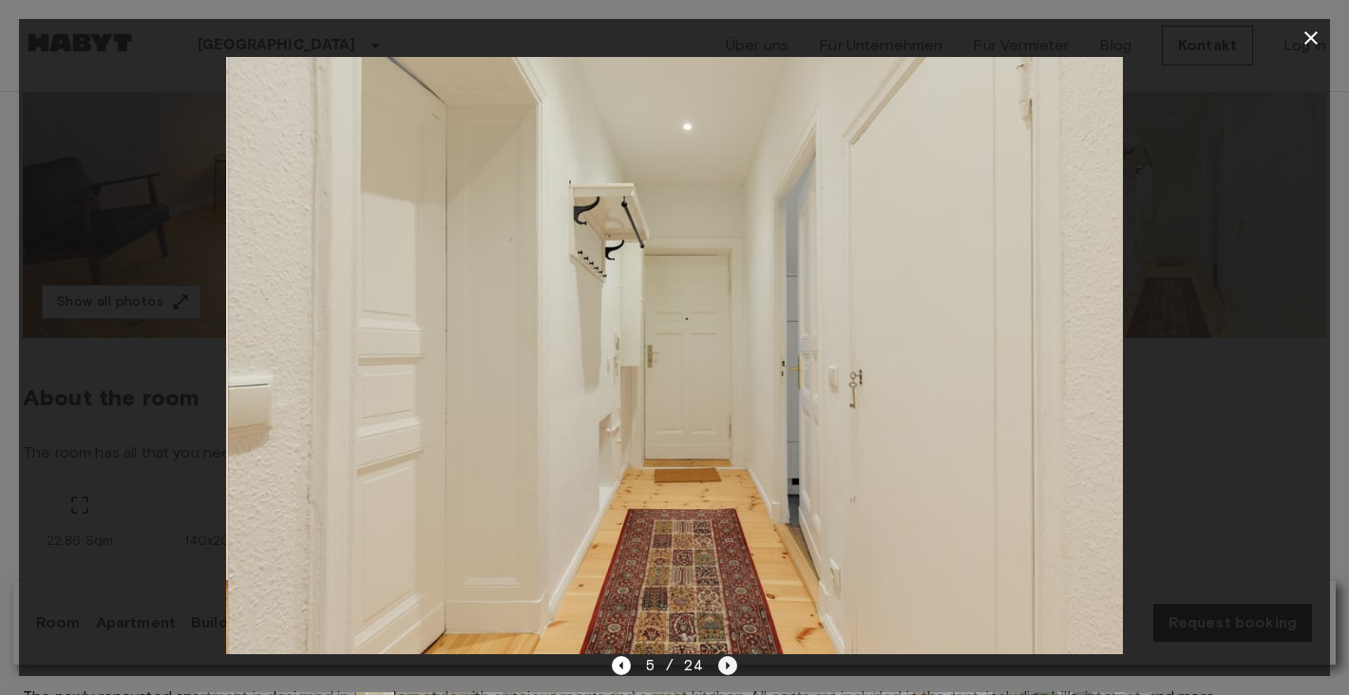
click at [728, 660] on icon "Next image" at bounding box center [727, 665] width 19 height 19
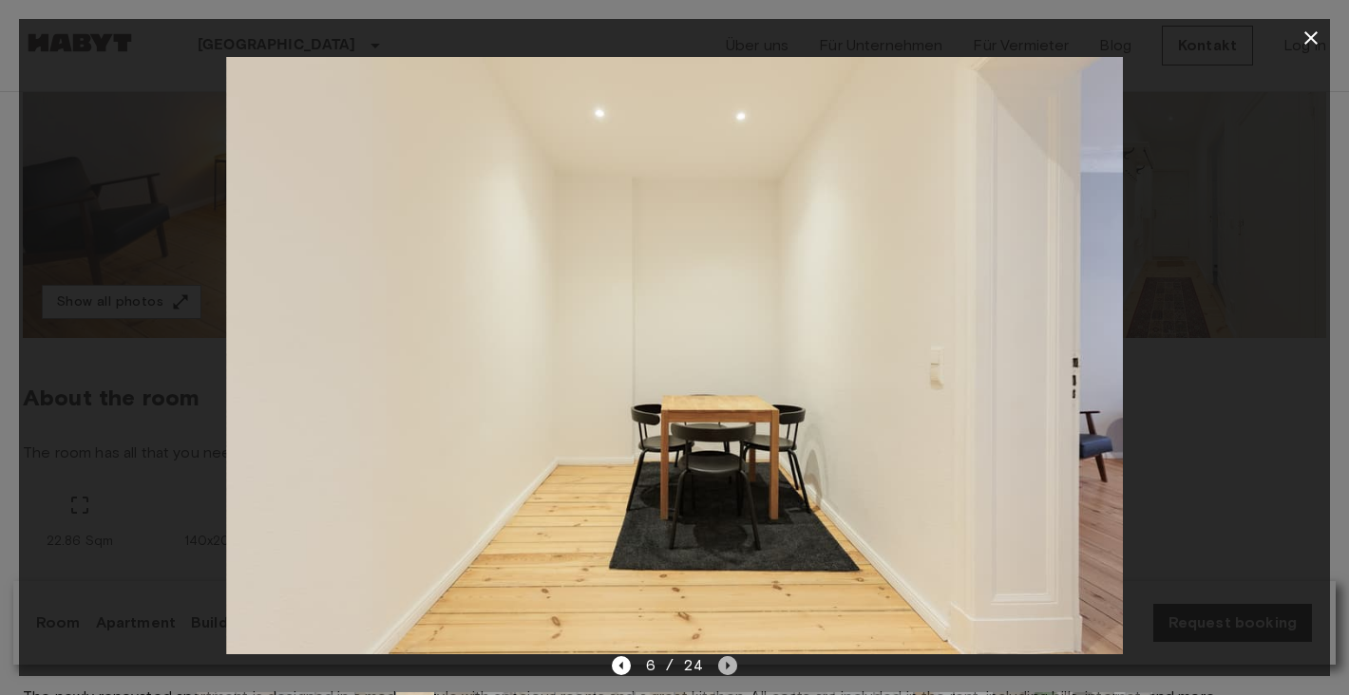
click at [728, 660] on icon "Next image" at bounding box center [727, 665] width 19 height 19
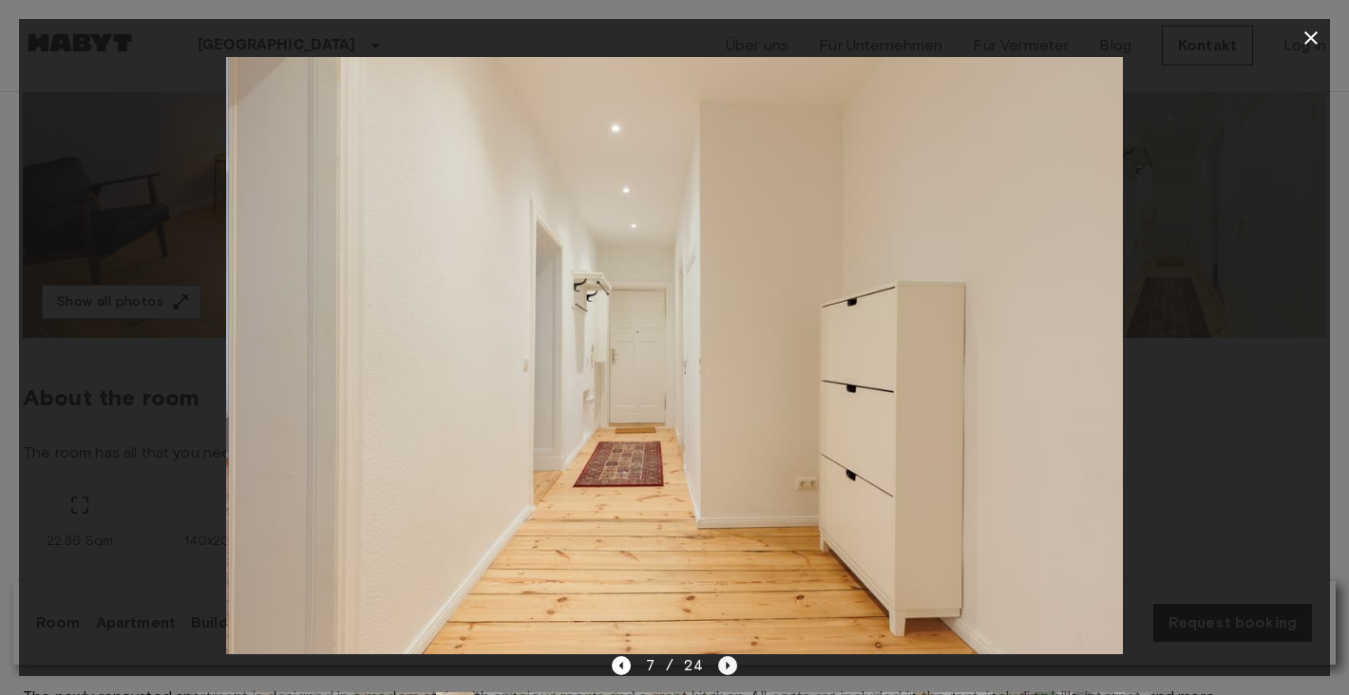
click at [728, 660] on icon "Next image" at bounding box center [727, 665] width 19 height 19
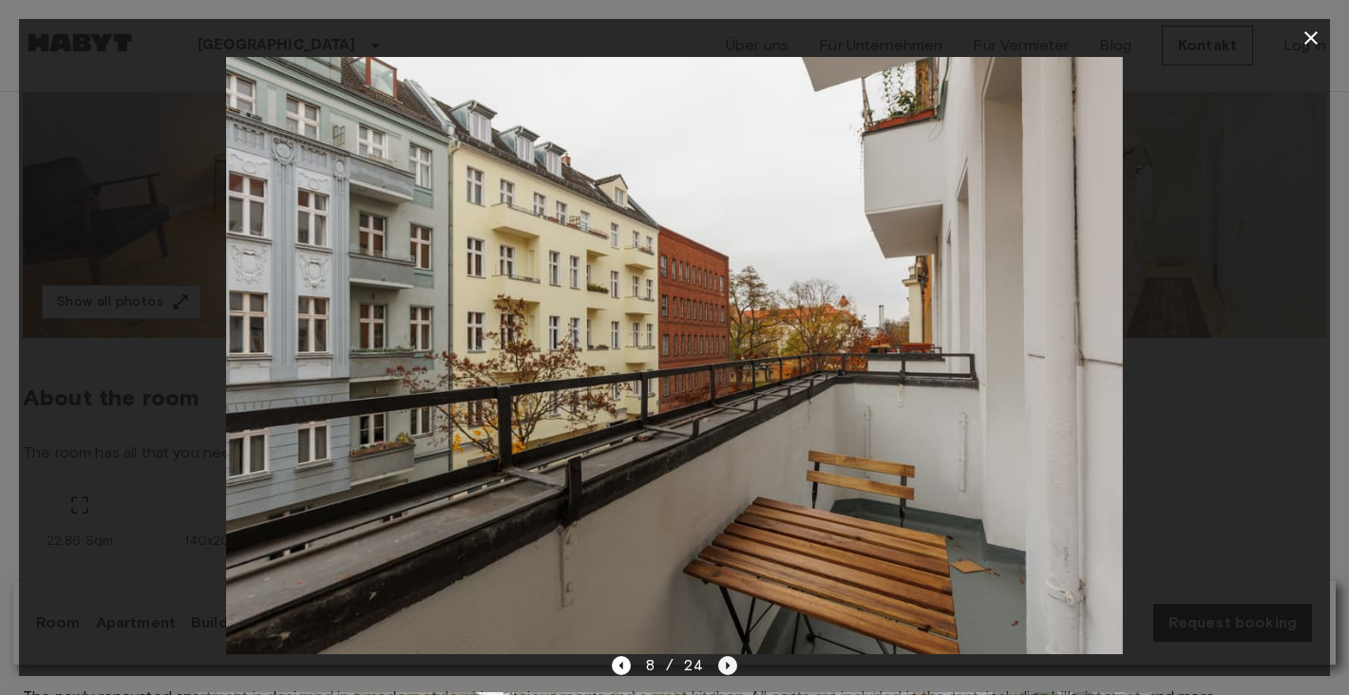
click at [728, 660] on icon "Next image" at bounding box center [727, 665] width 19 height 19
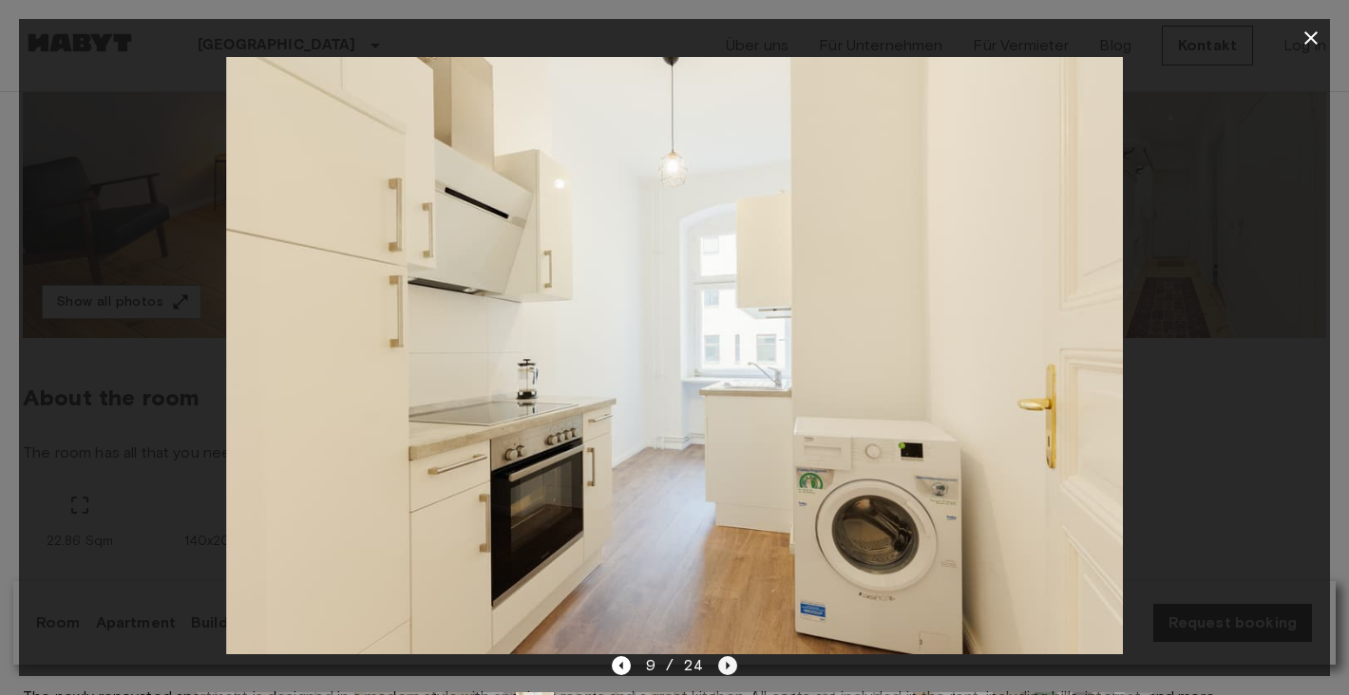
click at [728, 660] on icon "Next image" at bounding box center [727, 665] width 19 height 19
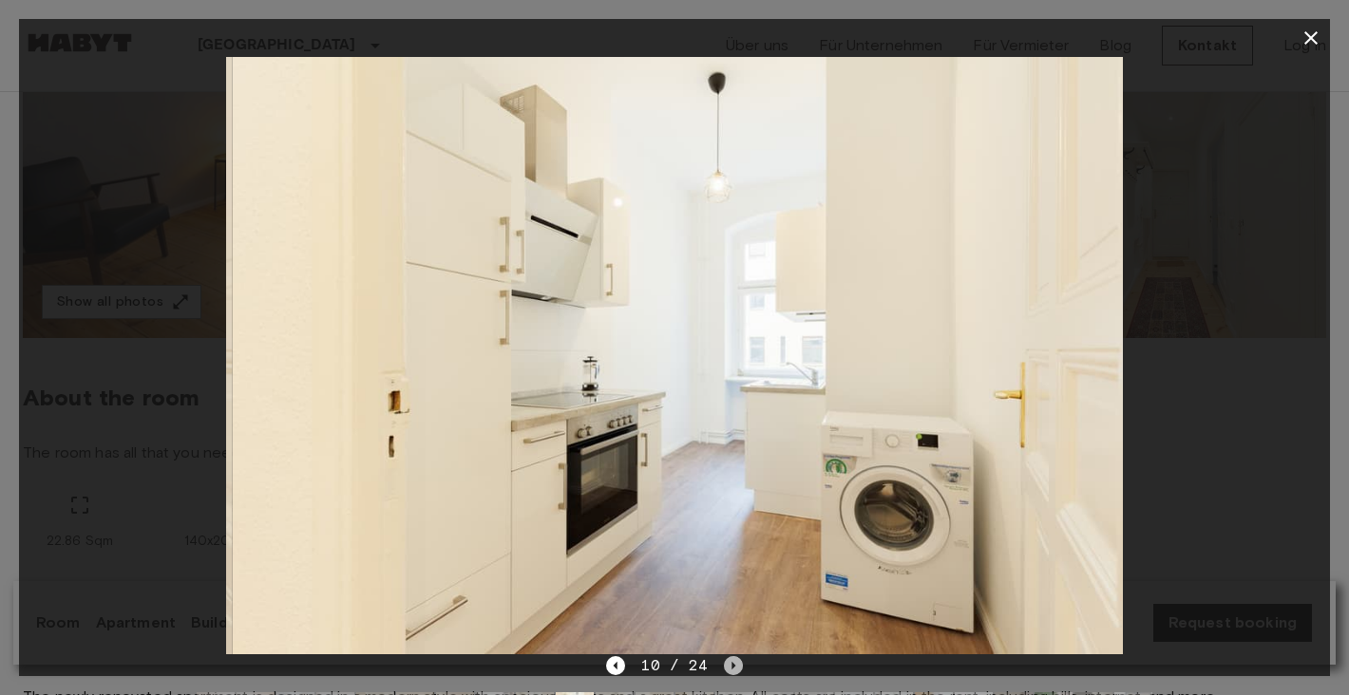
click at [728, 660] on icon "Next image" at bounding box center [733, 665] width 19 height 19
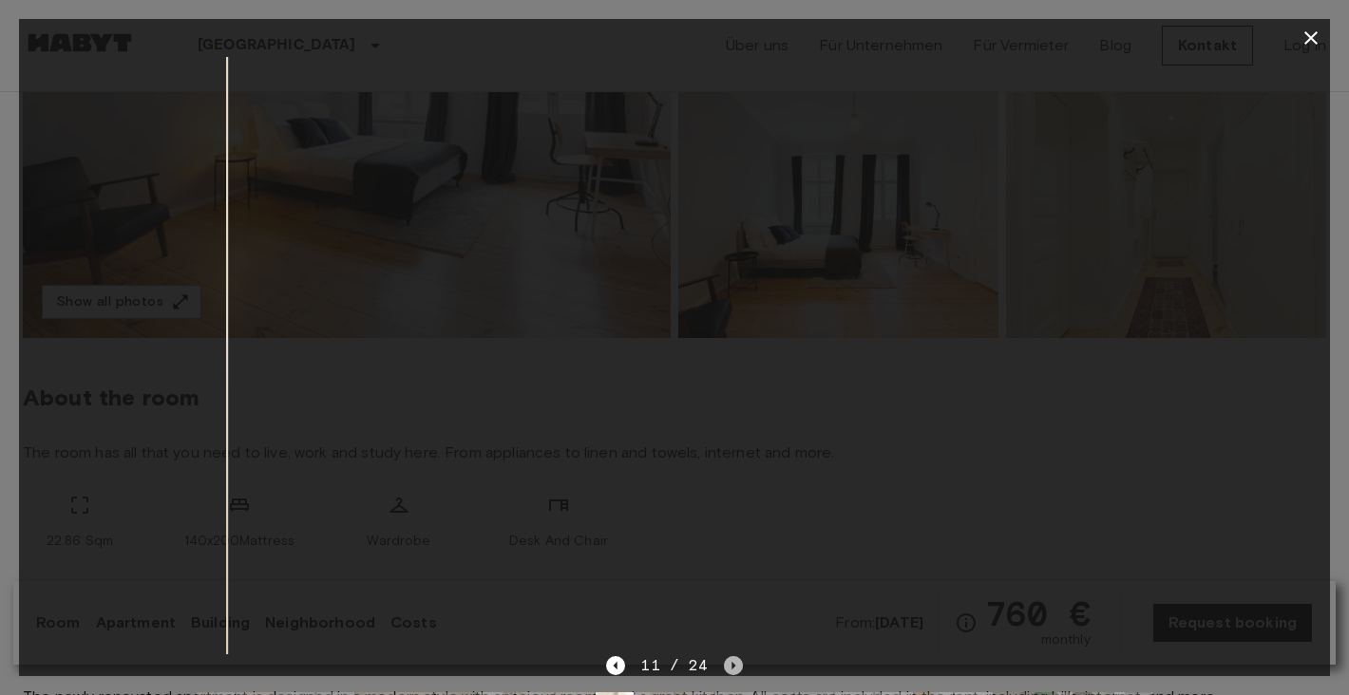
click at [728, 660] on icon "Next image" at bounding box center [733, 665] width 19 height 19
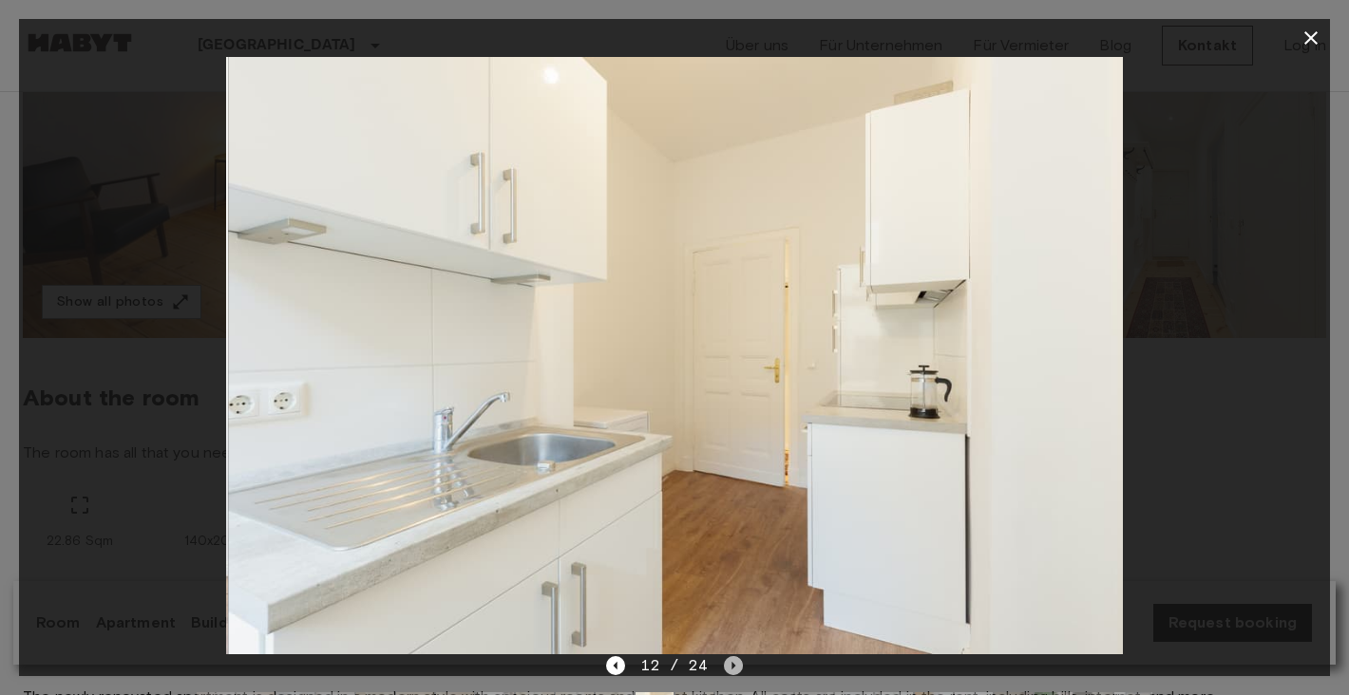
click at [728, 660] on icon "Next image" at bounding box center [733, 665] width 19 height 19
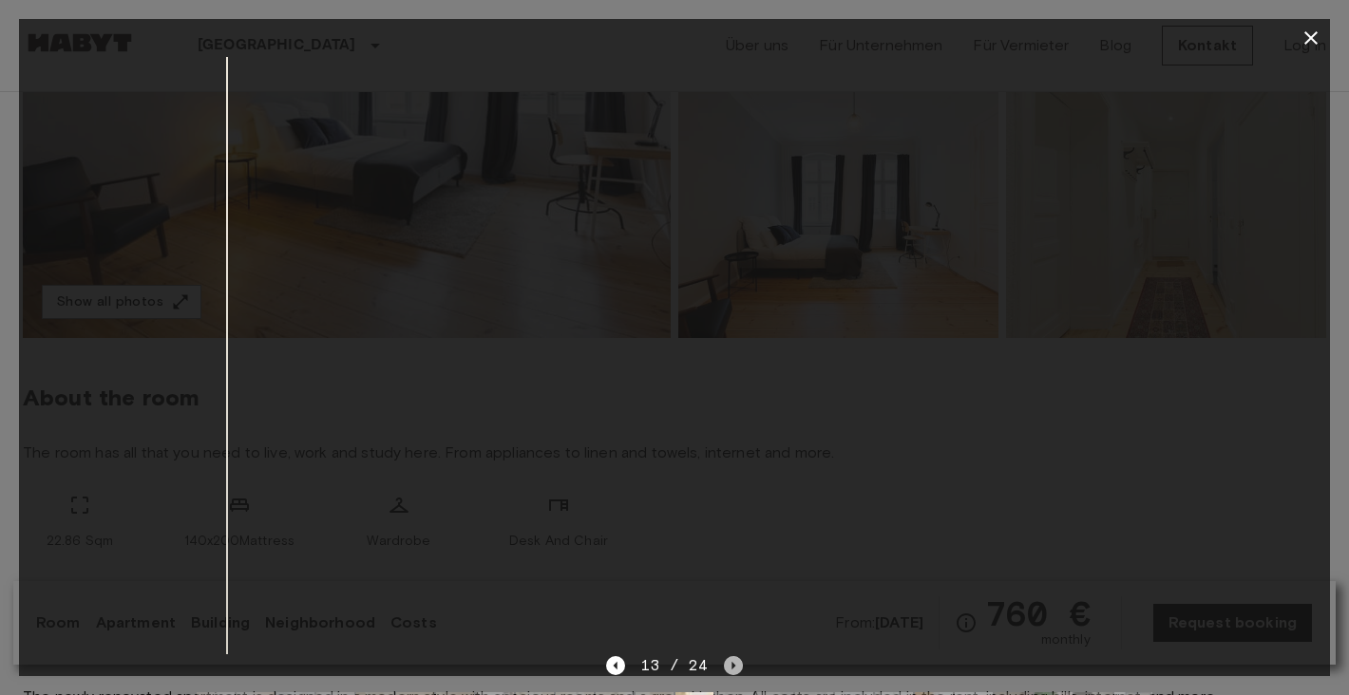
click at [728, 660] on icon "Next image" at bounding box center [733, 665] width 19 height 19
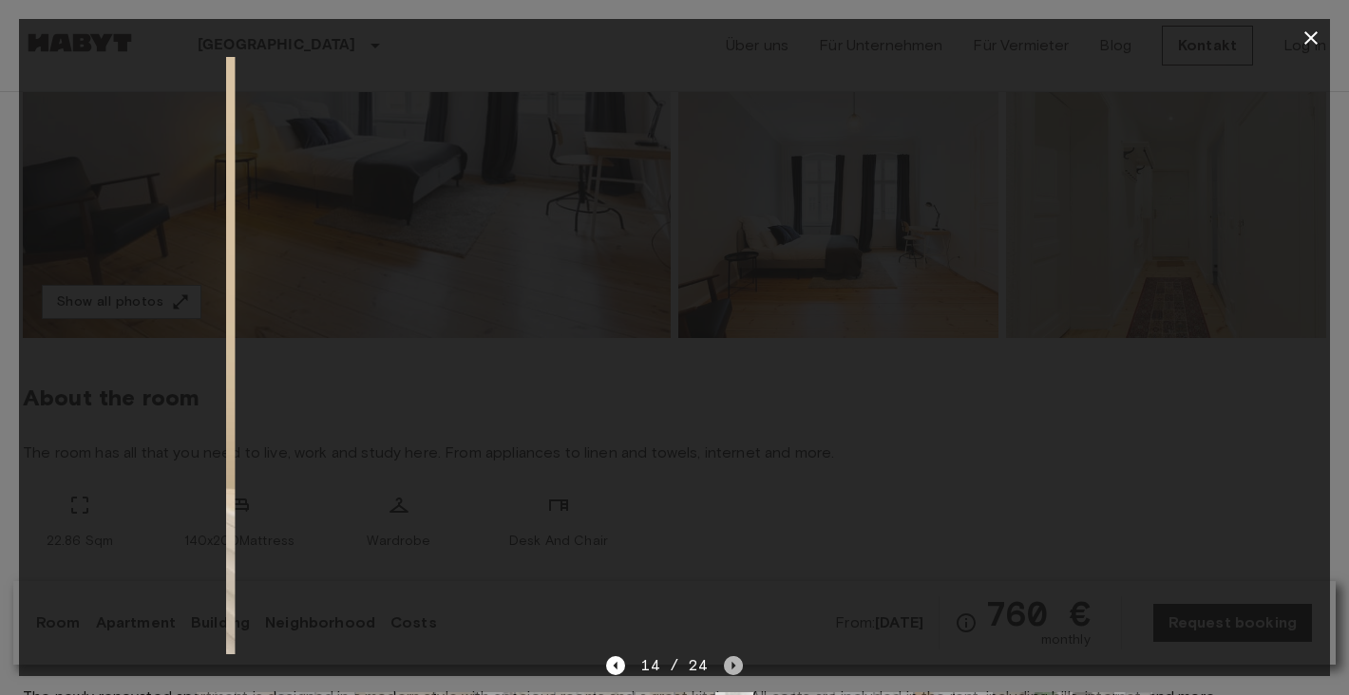
click at [728, 660] on icon "Next image" at bounding box center [733, 665] width 19 height 19
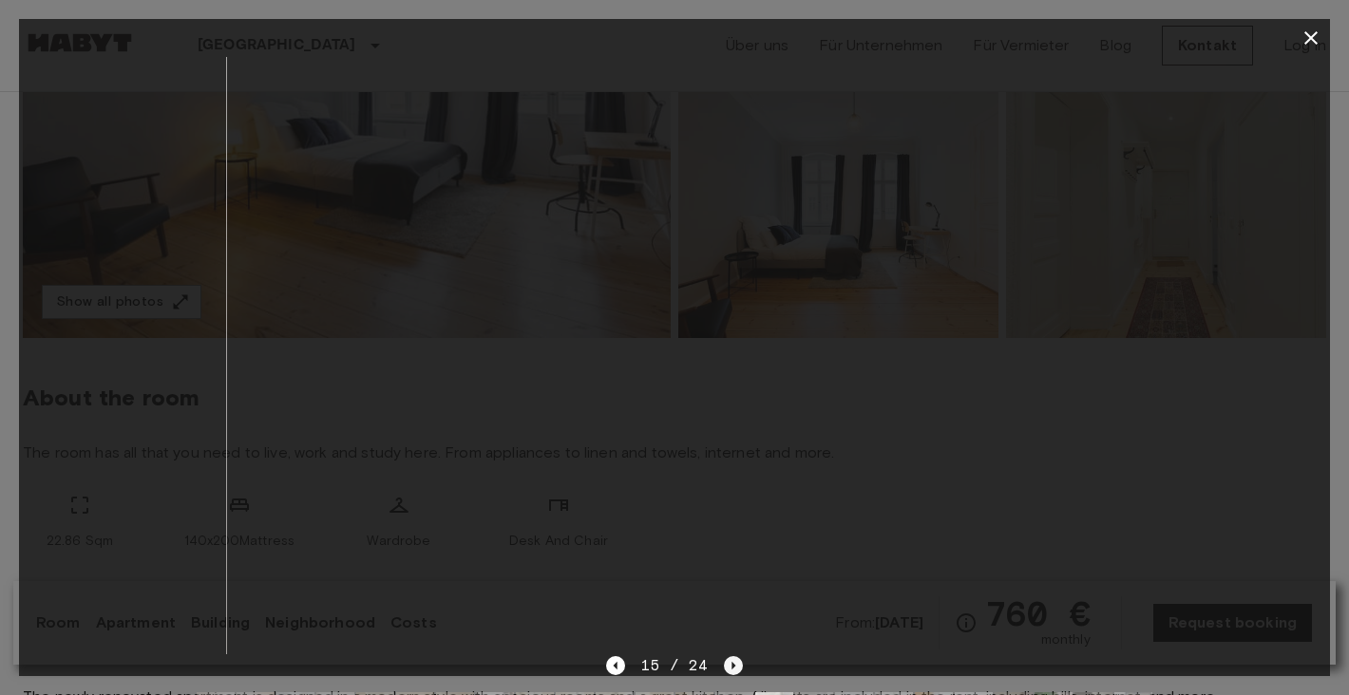
click at [728, 660] on icon "Next image" at bounding box center [733, 665] width 19 height 19
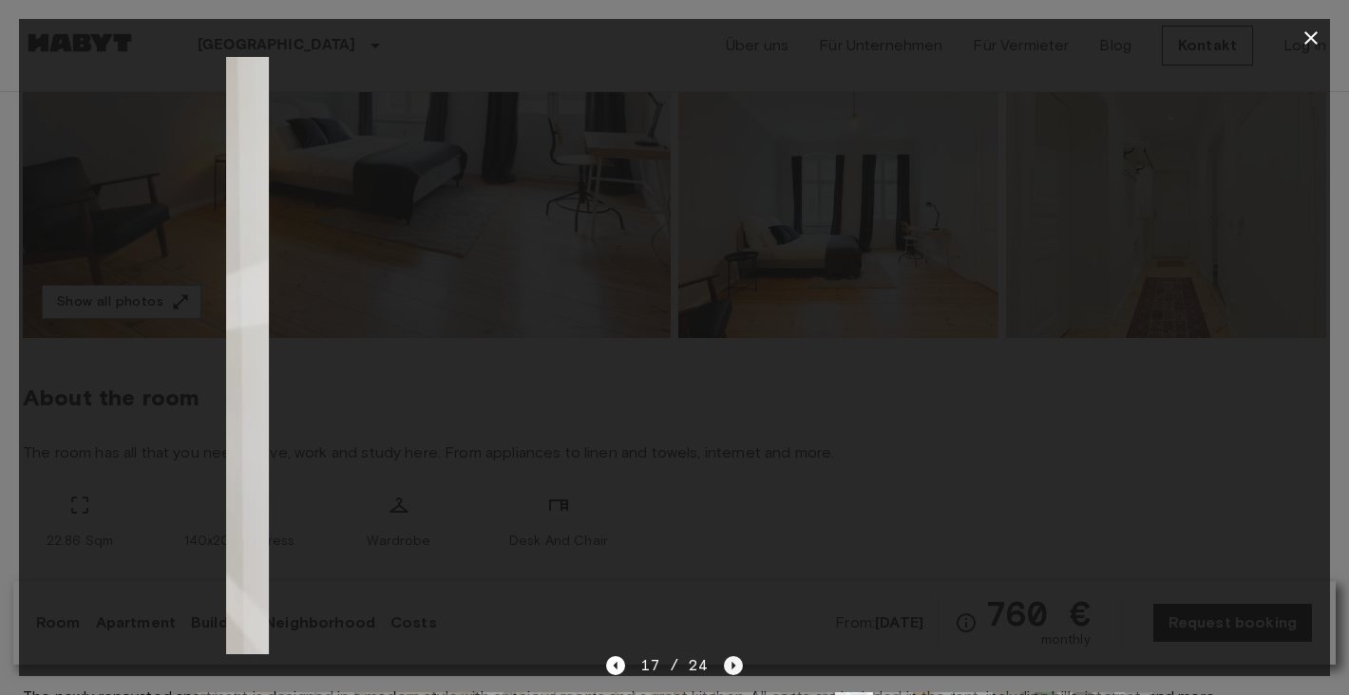
click at [728, 660] on icon "Next image" at bounding box center [733, 665] width 19 height 19
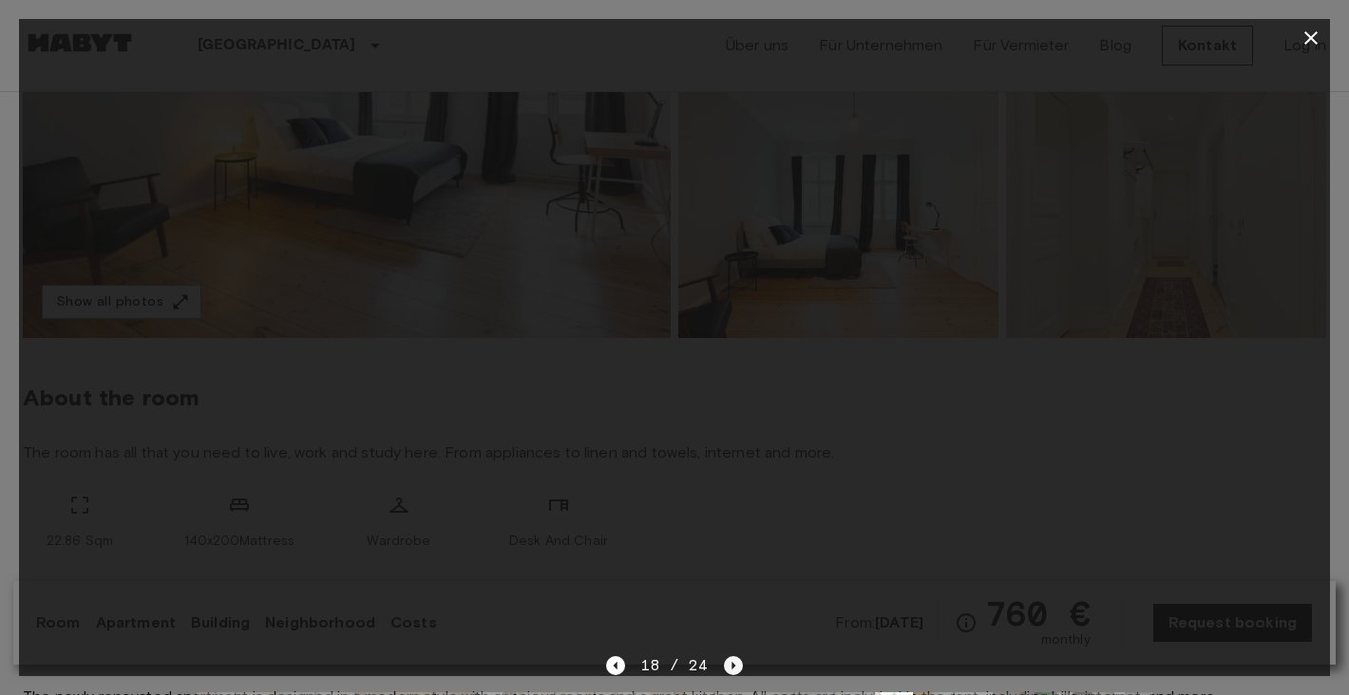
click at [728, 660] on icon "Next image" at bounding box center [733, 665] width 19 height 19
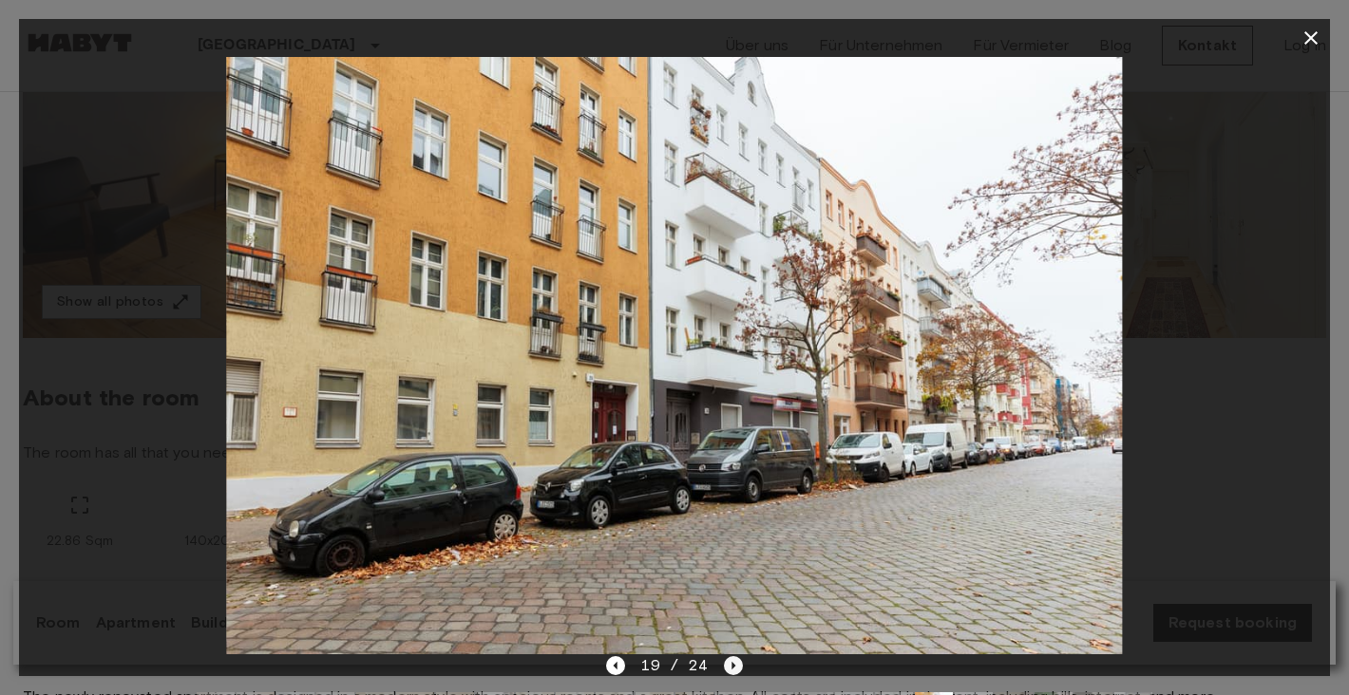
click at [728, 660] on icon "Next image" at bounding box center [733, 665] width 19 height 19
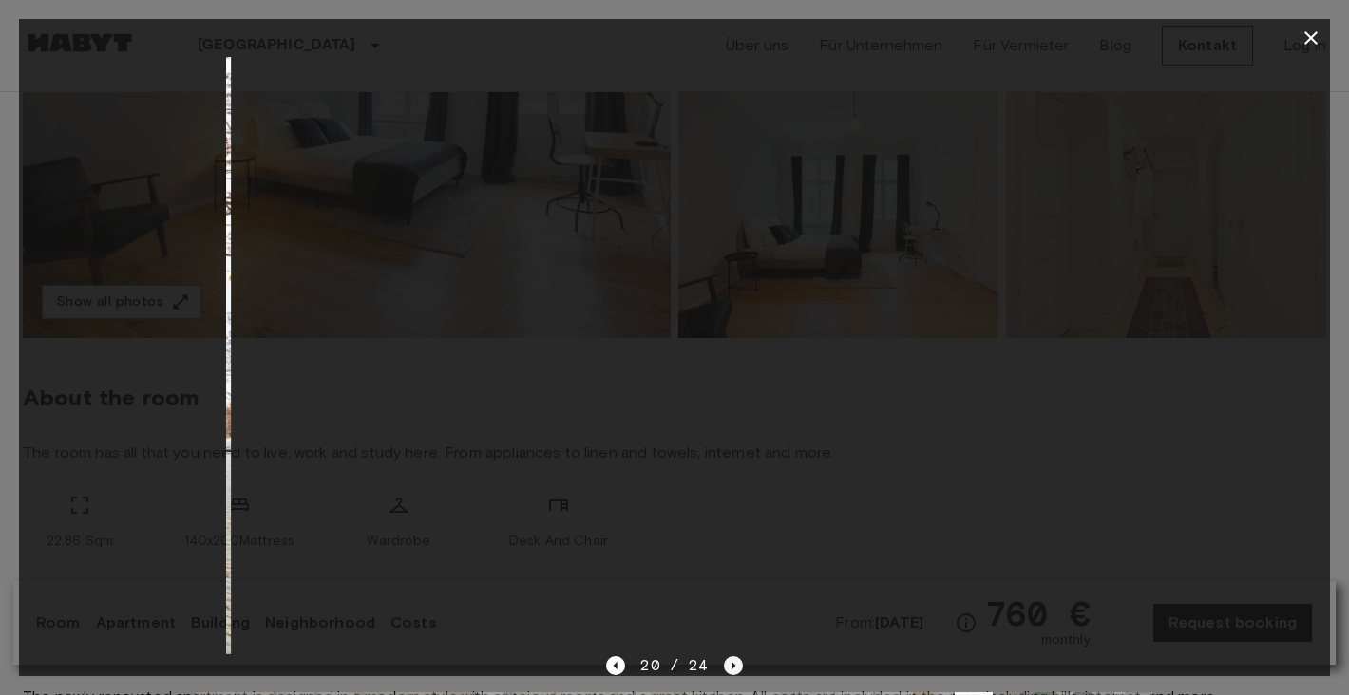
click at [728, 660] on icon "Next image" at bounding box center [733, 665] width 19 height 19
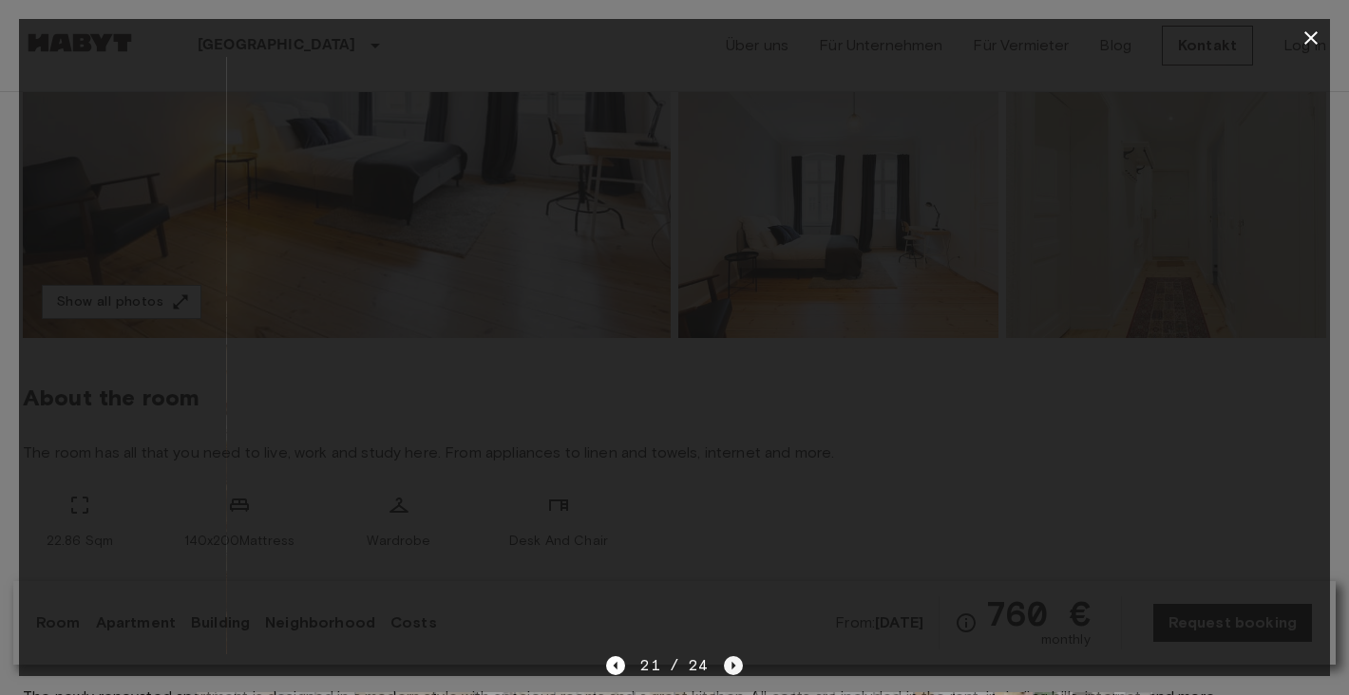
click at [728, 660] on icon "Next image" at bounding box center [733, 665] width 19 height 19
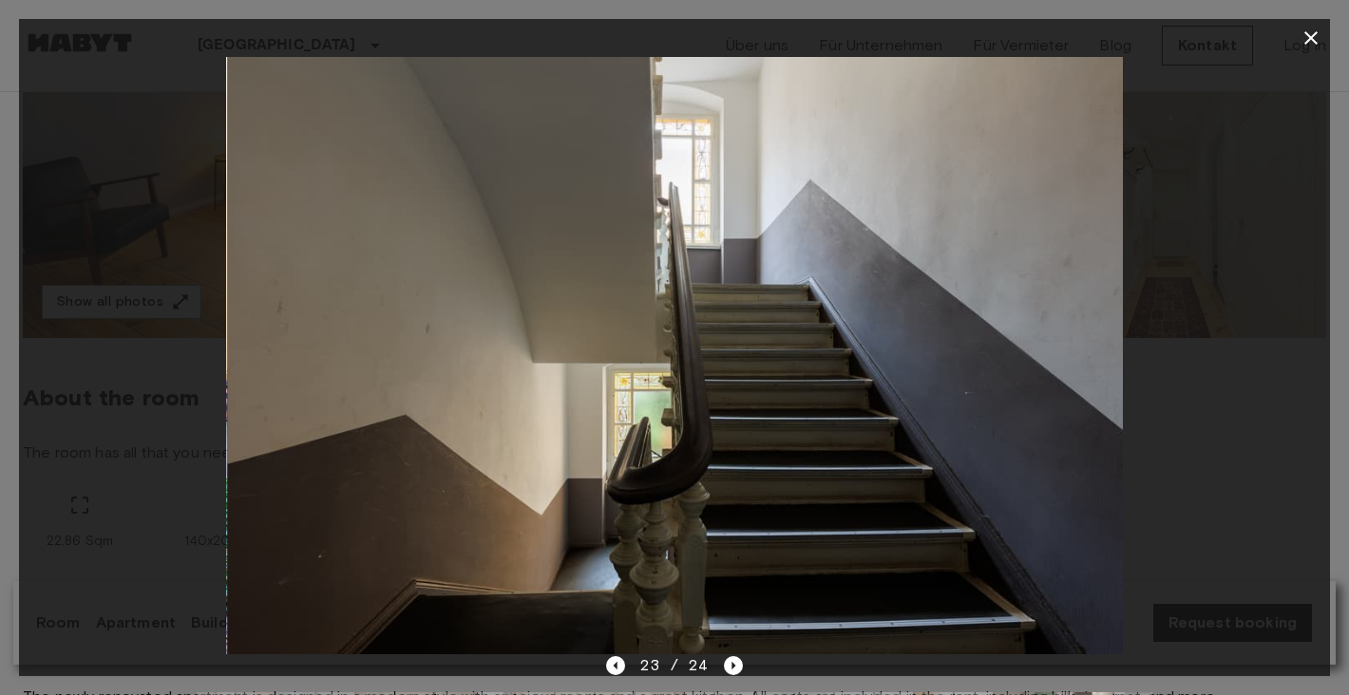
click at [1186, 406] on div at bounding box center [674, 355] width 1311 height 597
click at [1316, 28] on icon "button" at bounding box center [1310, 38] width 23 height 23
